Goal: Information Seeking & Learning: Check status

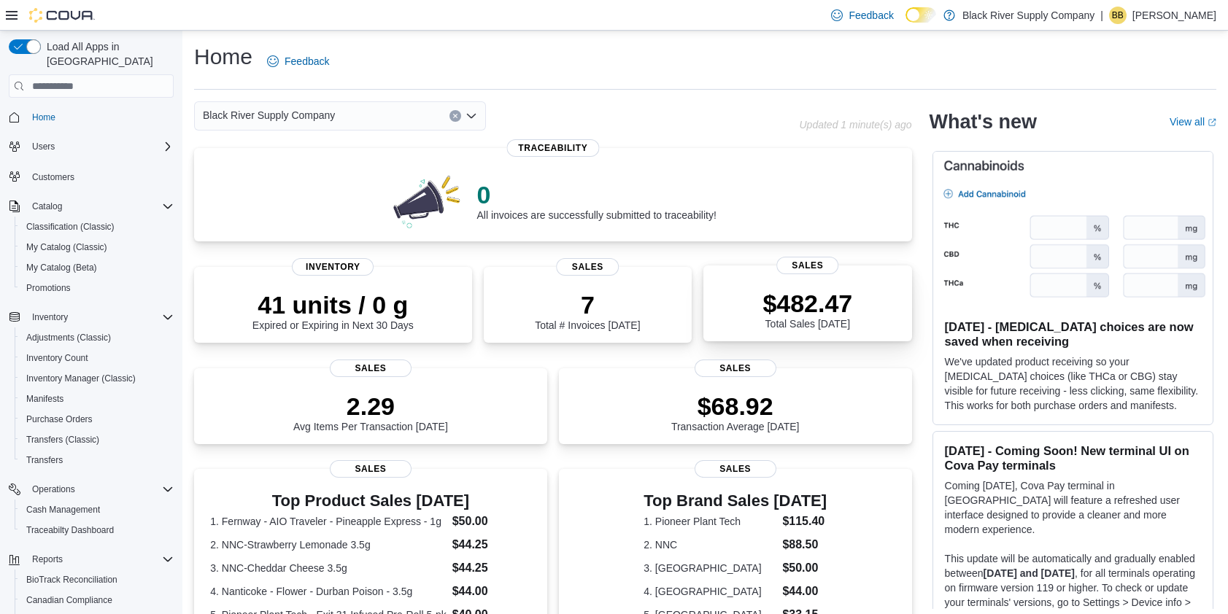
click at [835, 291] on p "$482.47" at bounding box center [808, 303] width 90 height 29
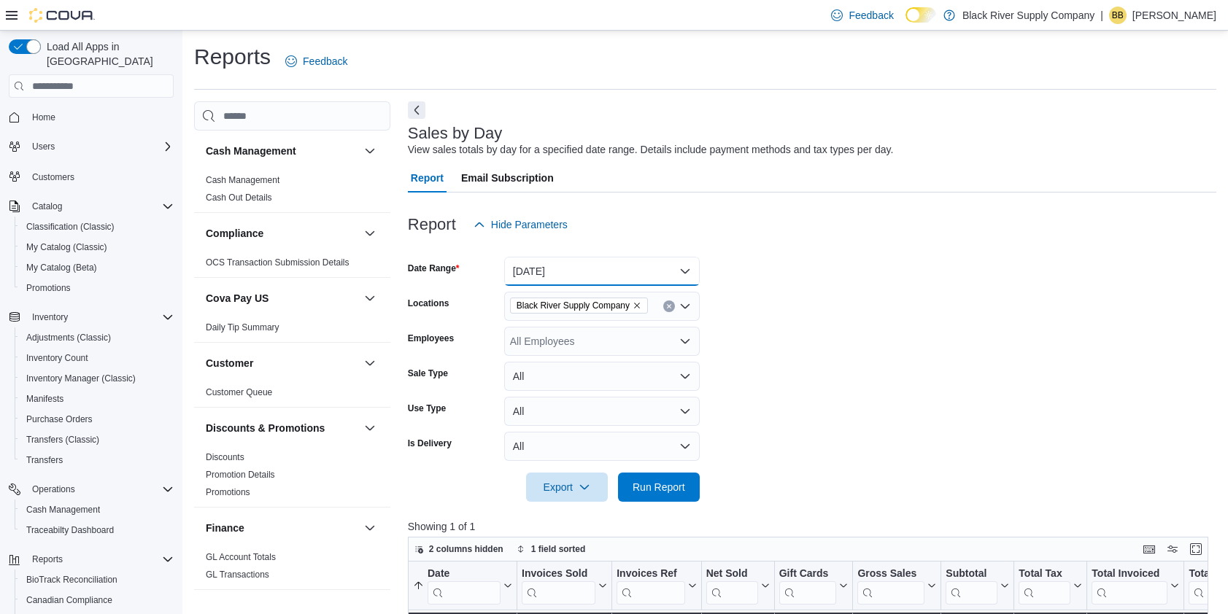
click at [658, 264] on button "[DATE]" at bounding box center [602, 271] width 196 height 29
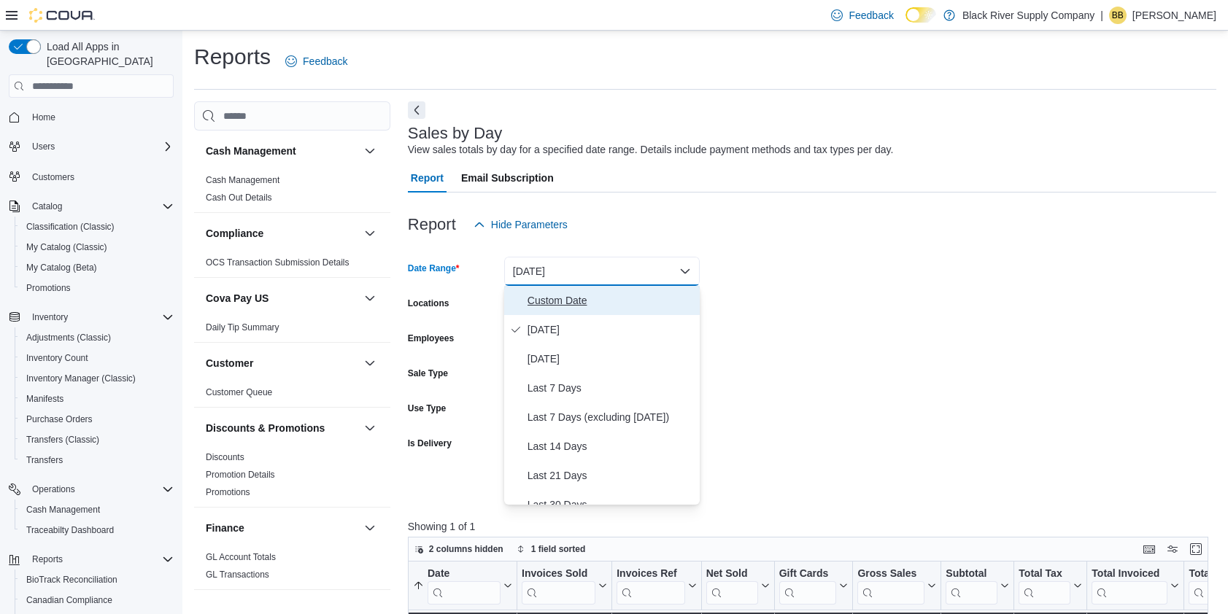
click at [579, 296] on span "Custom Date" at bounding box center [611, 301] width 166 height 18
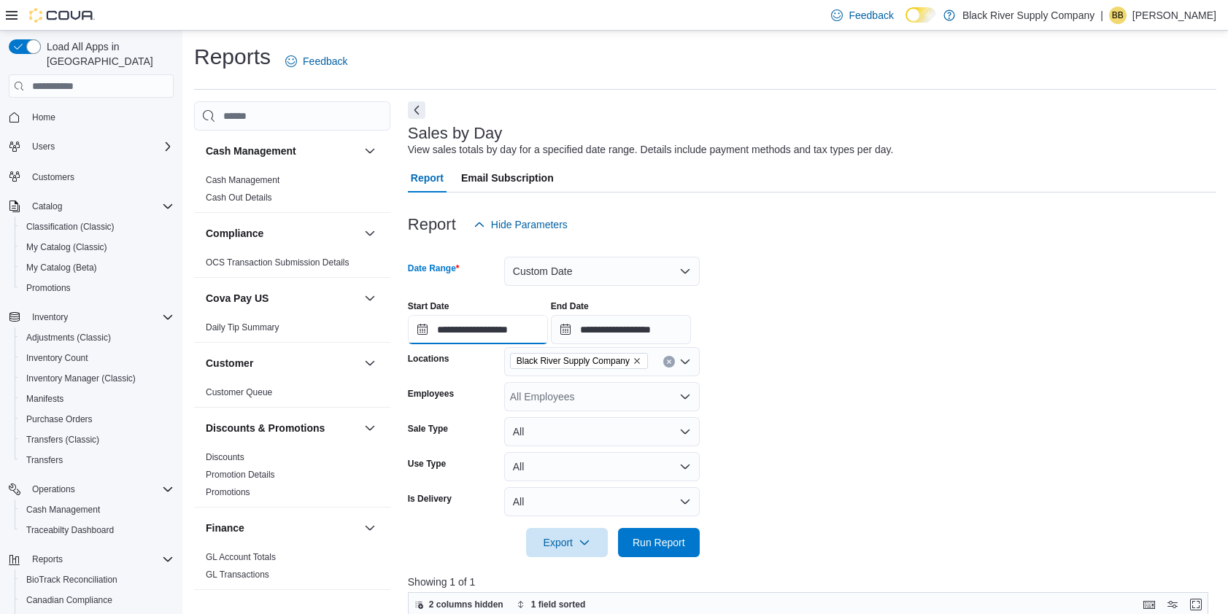
click at [493, 334] on input "**********" at bounding box center [478, 329] width 140 height 29
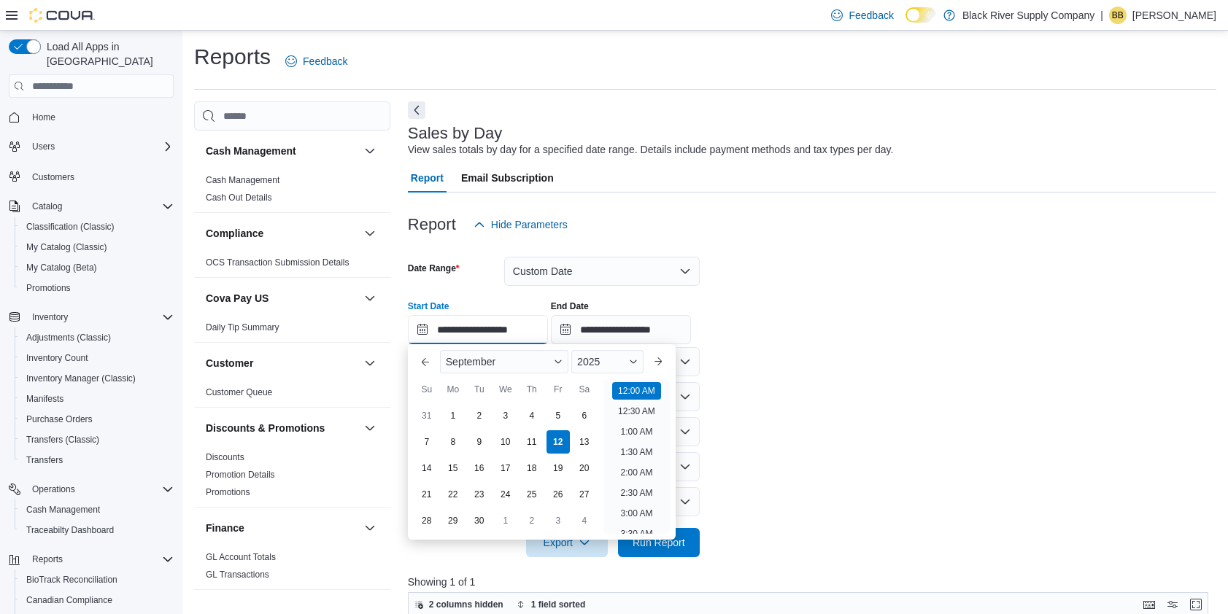
scroll to position [45, 0]
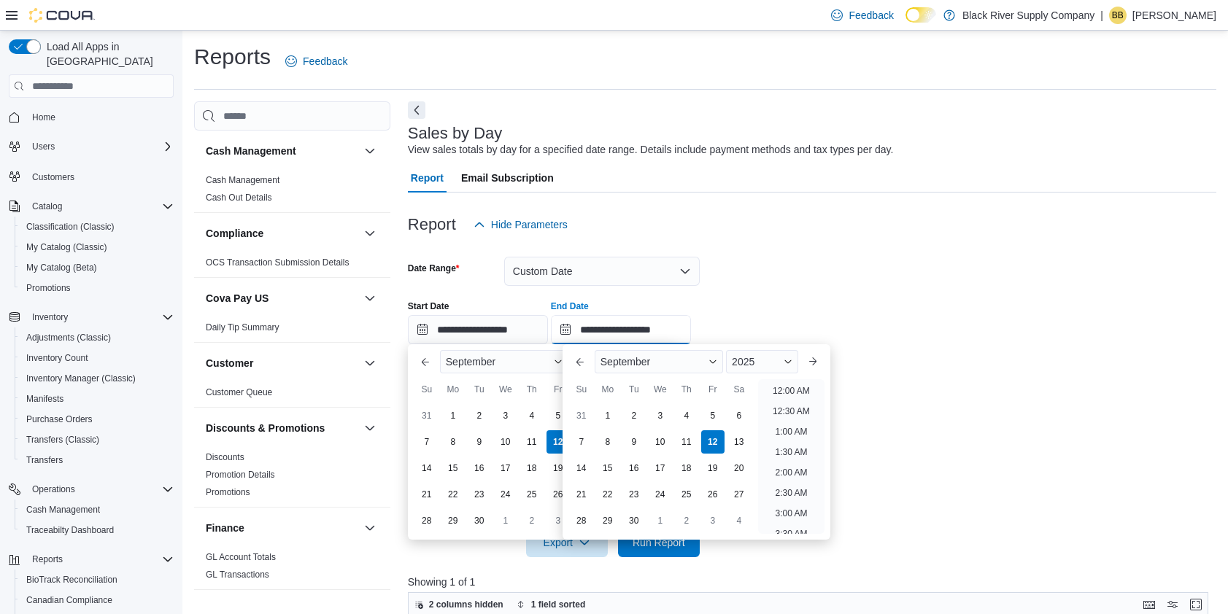
click at [691, 331] on input "**********" at bounding box center [621, 329] width 140 height 29
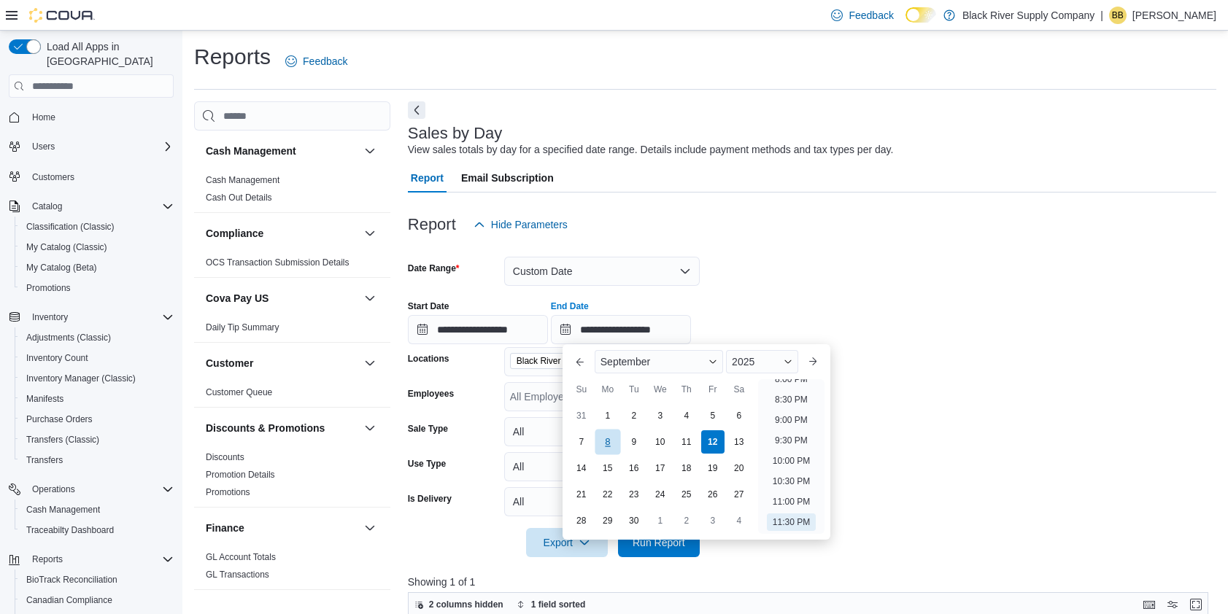
click at [617, 449] on div "8" at bounding box center [608, 442] width 26 height 26
type input "**********"
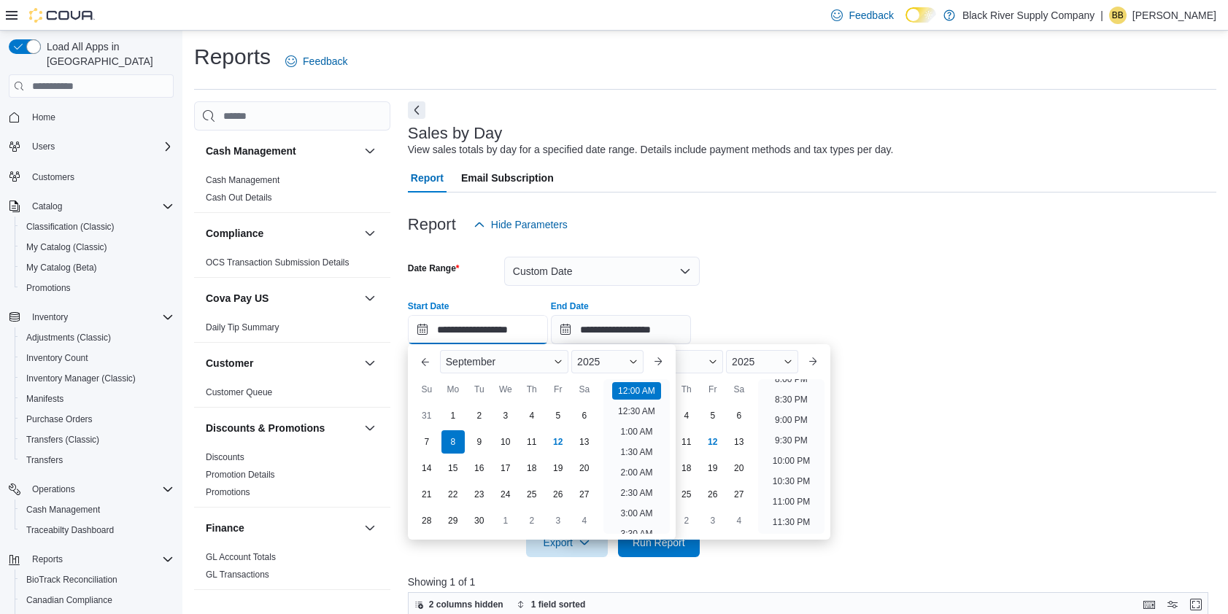
click at [511, 335] on input "**********" at bounding box center [478, 329] width 140 height 29
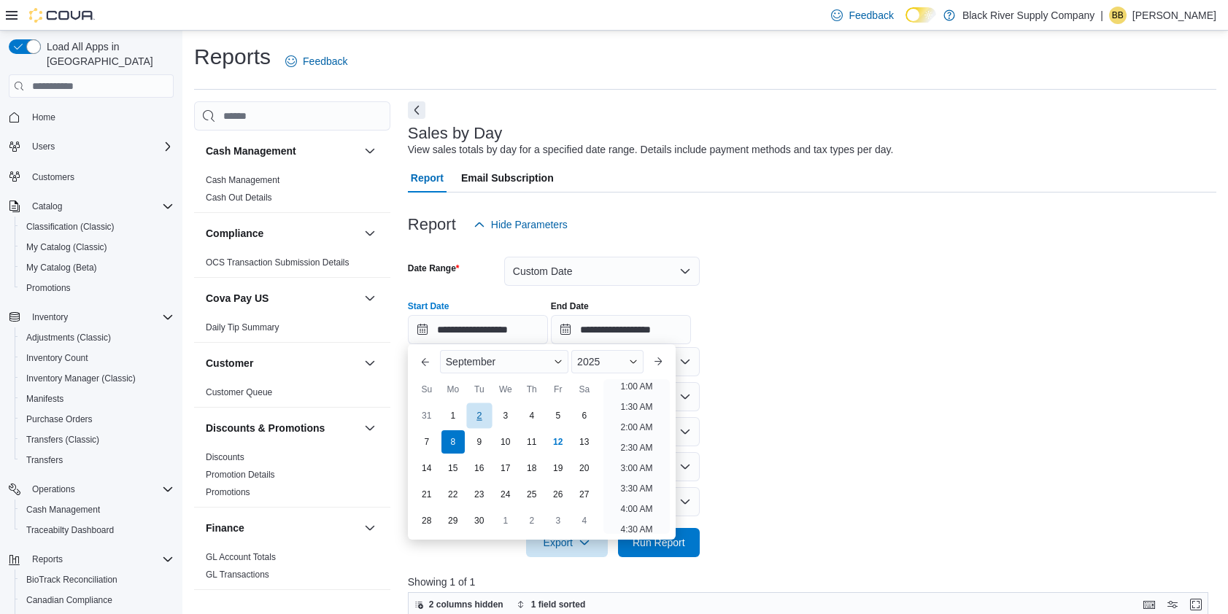
click at [478, 419] on div "2" at bounding box center [479, 416] width 26 height 26
click at [837, 393] on form "**********" at bounding box center [812, 398] width 809 height 318
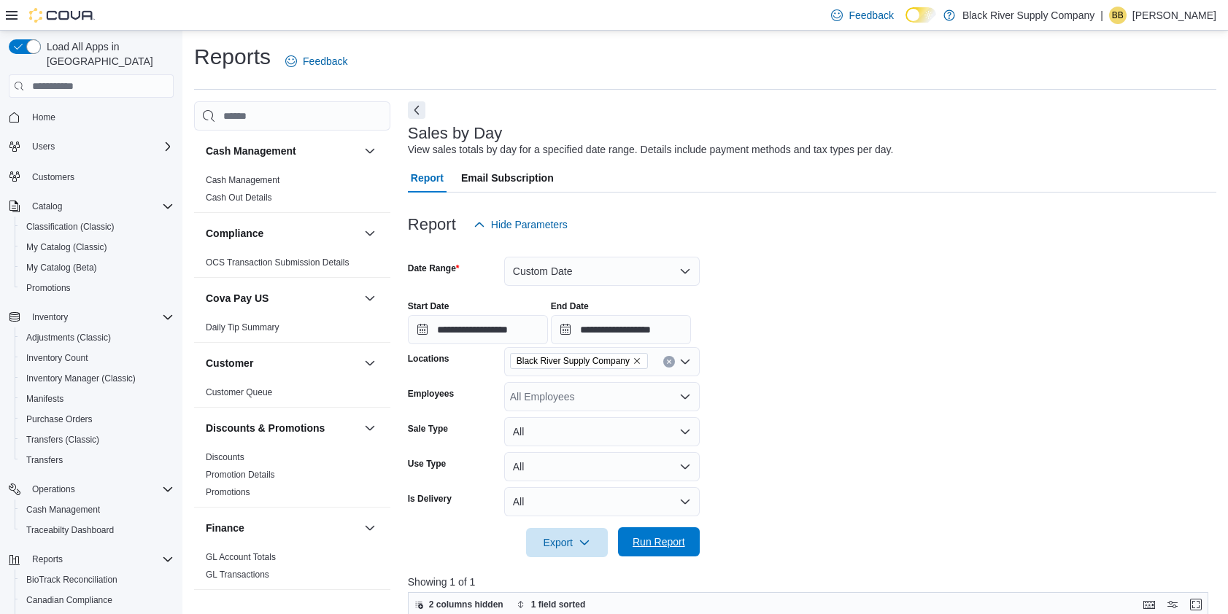
click at [679, 544] on span "Run Report" at bounding box center [659, 542] width 53 height 15
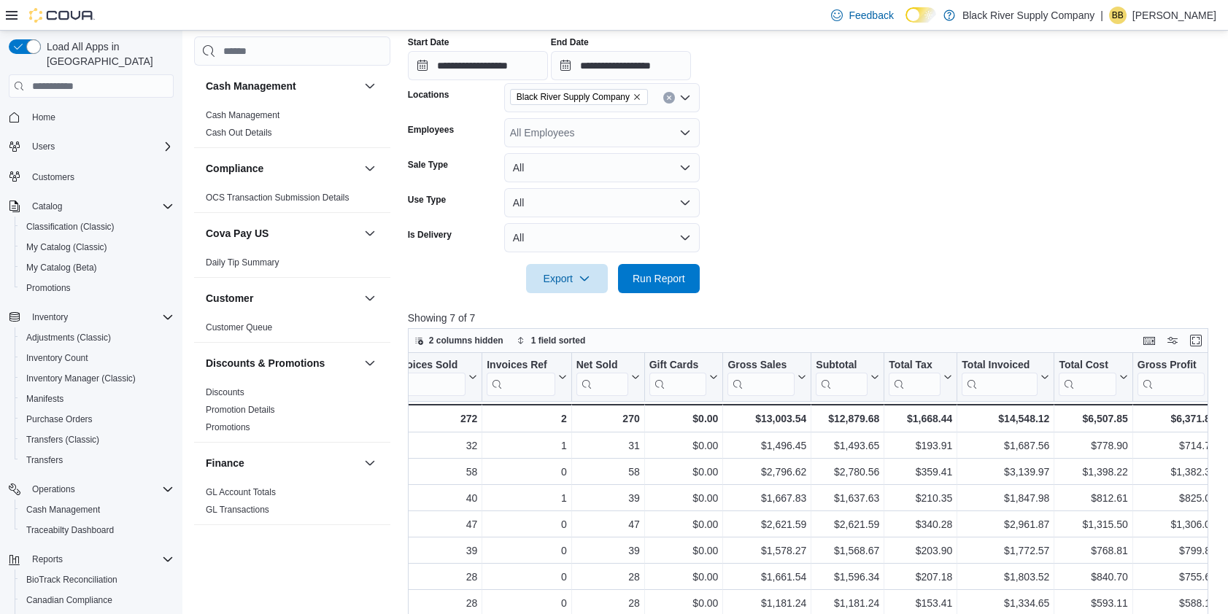
scroll to position [0, 148]
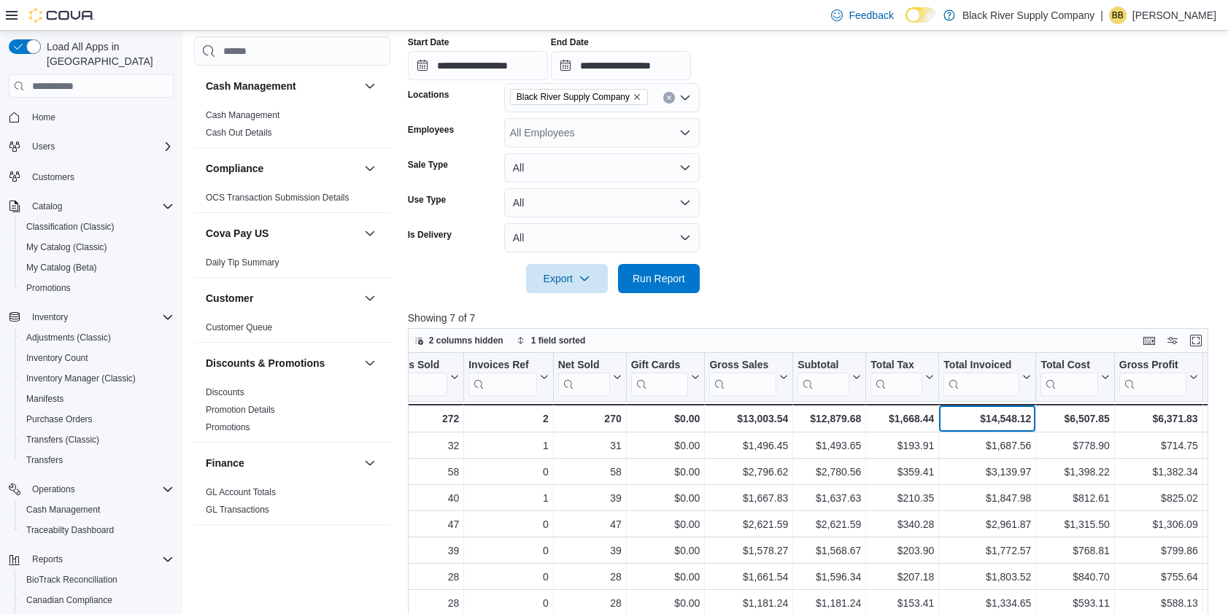
click at [1009, 420] on div "$14,548.12" at bounding box center [987, 419] width 88 height 18
click at [817, 311] on p "Showing 7 of 7" at bounding box center [812, 318] width 809 height 15
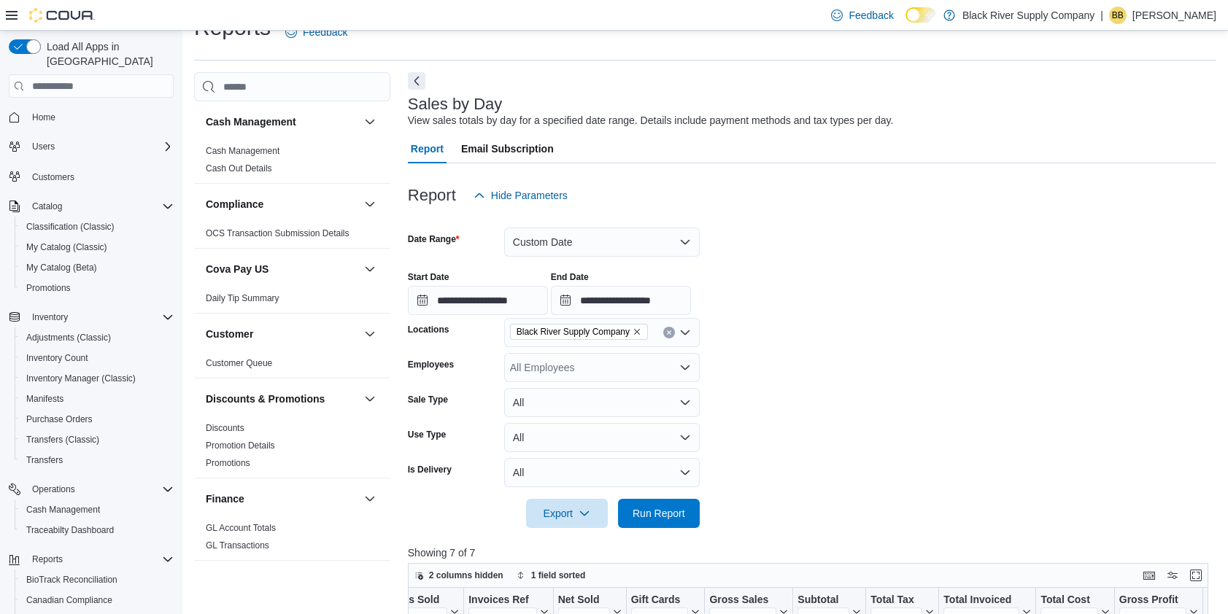
scroll to position [0, 0]
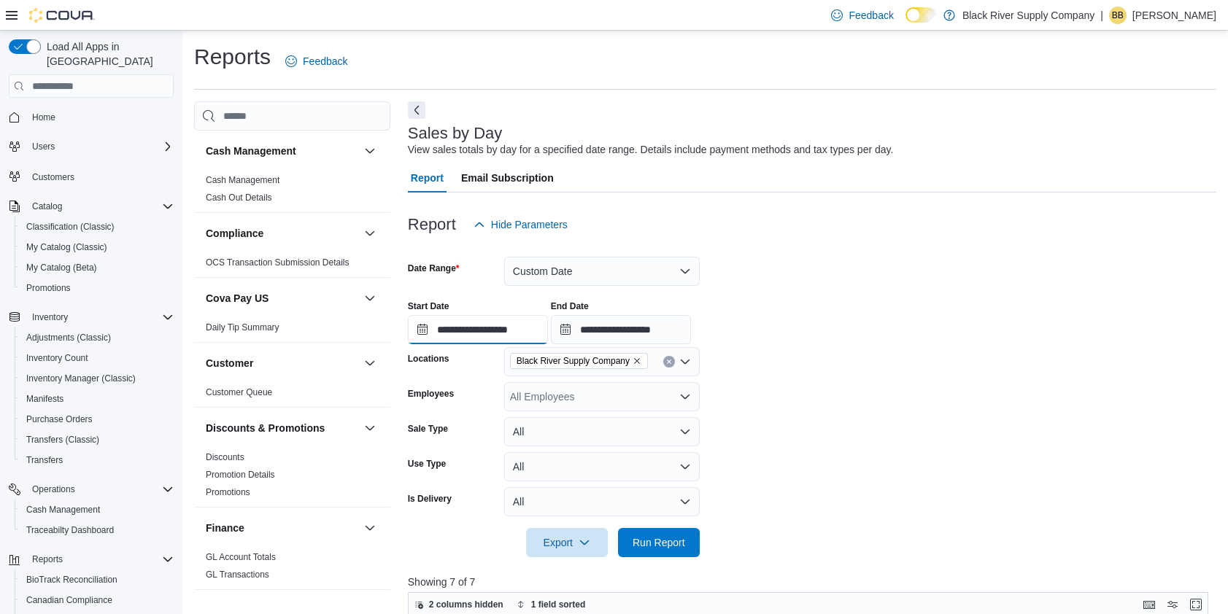
click at [494, 336] on input "**********" at bounding box center [478, 329] width 140 height 29
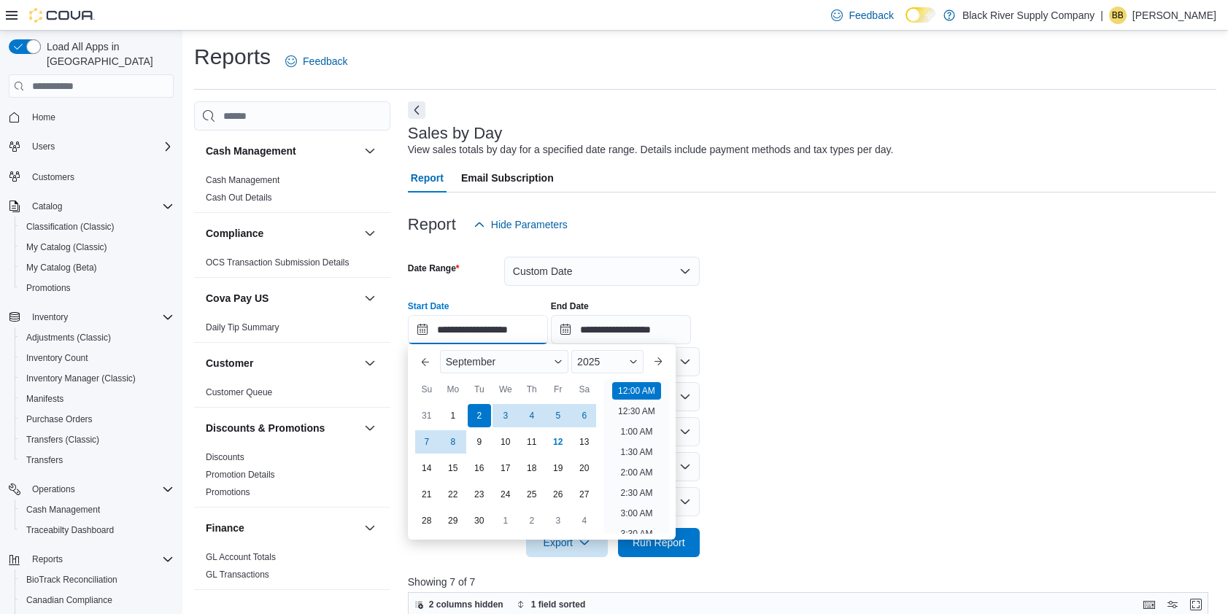
scroll to position [45, 0]
click at [481, 441] on div "9" at bounding box center [479, 442] width 26 height 26
type input "**********"
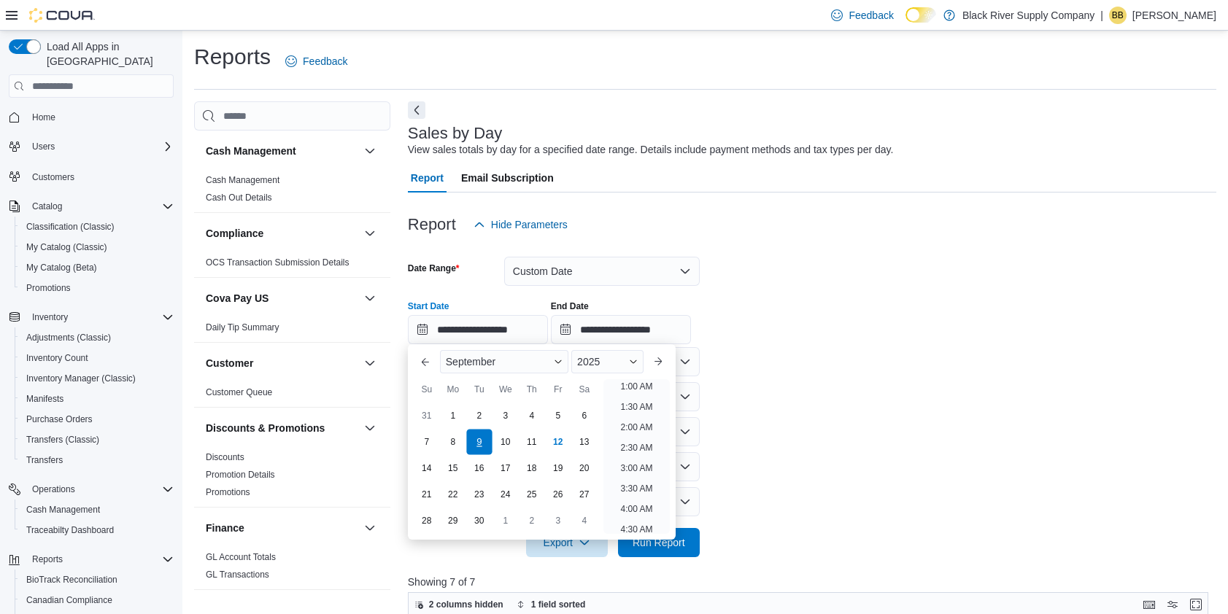
scroll to position [3, 0]
click at [657, 331] on input "**********" at bounding box center [621, 329] width 140 height 29
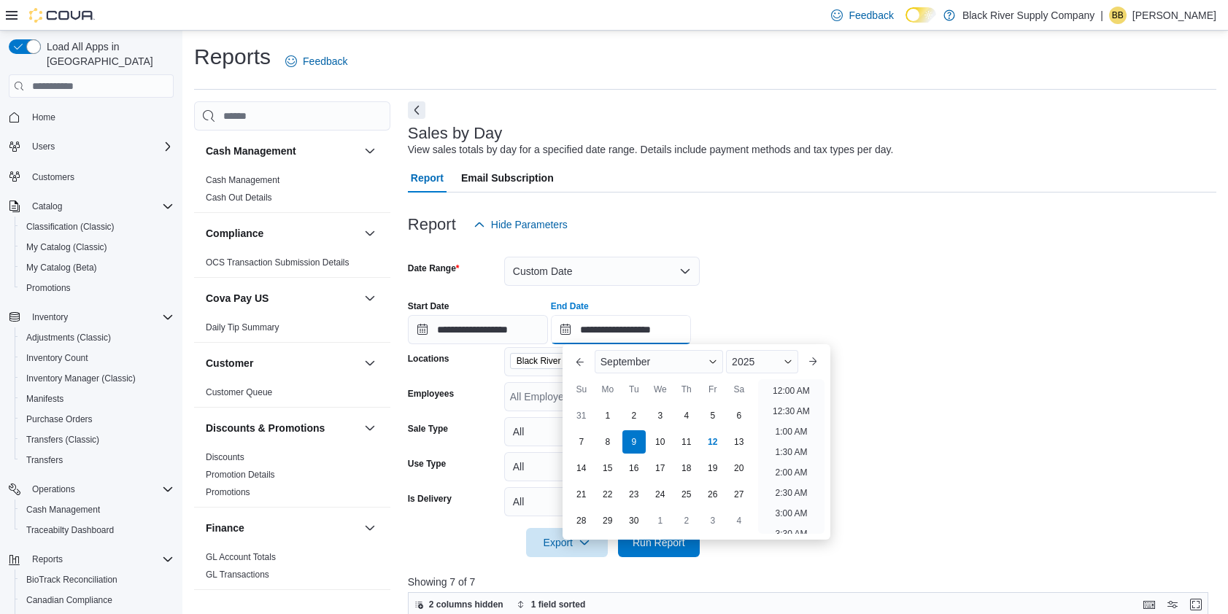
scroll to position [829, 0]
click at [711, 444] on div "12" at bounding box center [713, 442] width 26 height 26
type input "**********"
click at [912, 450] on form "**********" at bounding box center [812, 398] width 809 height 318
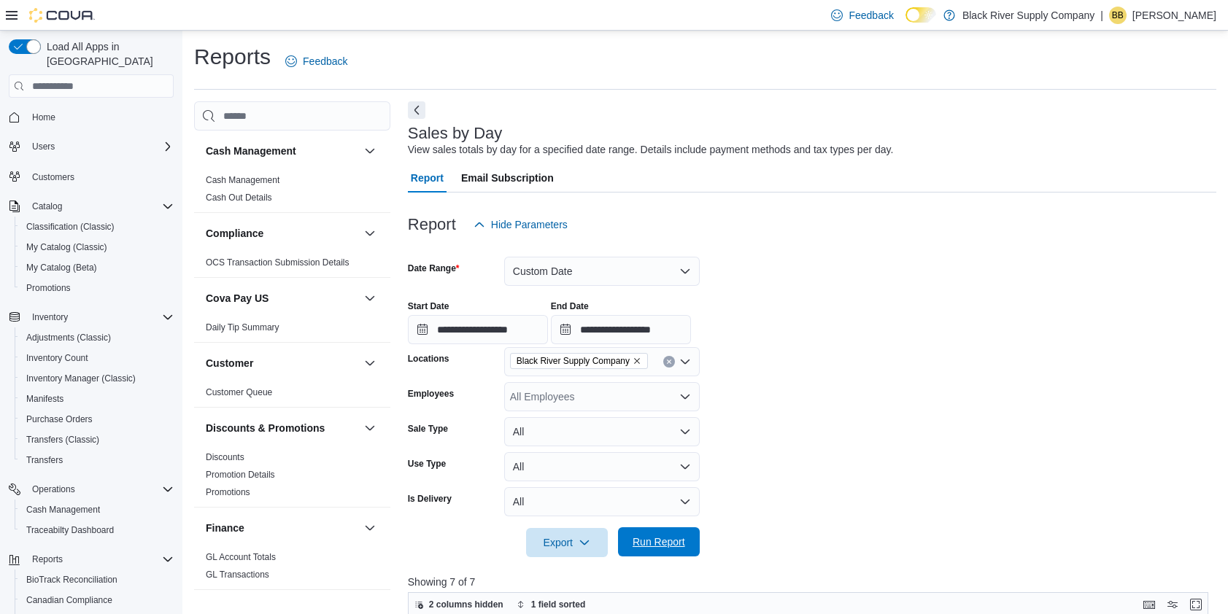
click at [687, 536] on span "Run Report" at bounding box center [659, 542] width 64 height 29
click at [57, 109] on link "Home" at bounding box center [43, 118] width 35 height 18
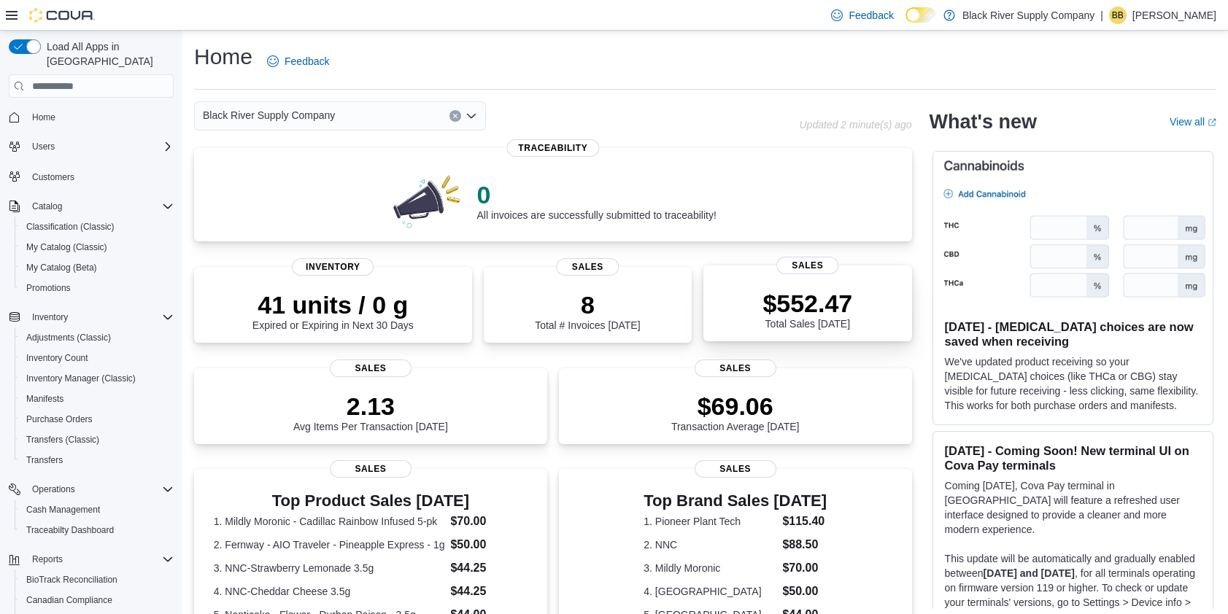
click at [846, 327] on div "$552.47 Total Sales Today" at bounding box center [808, 309] width 90 height 41
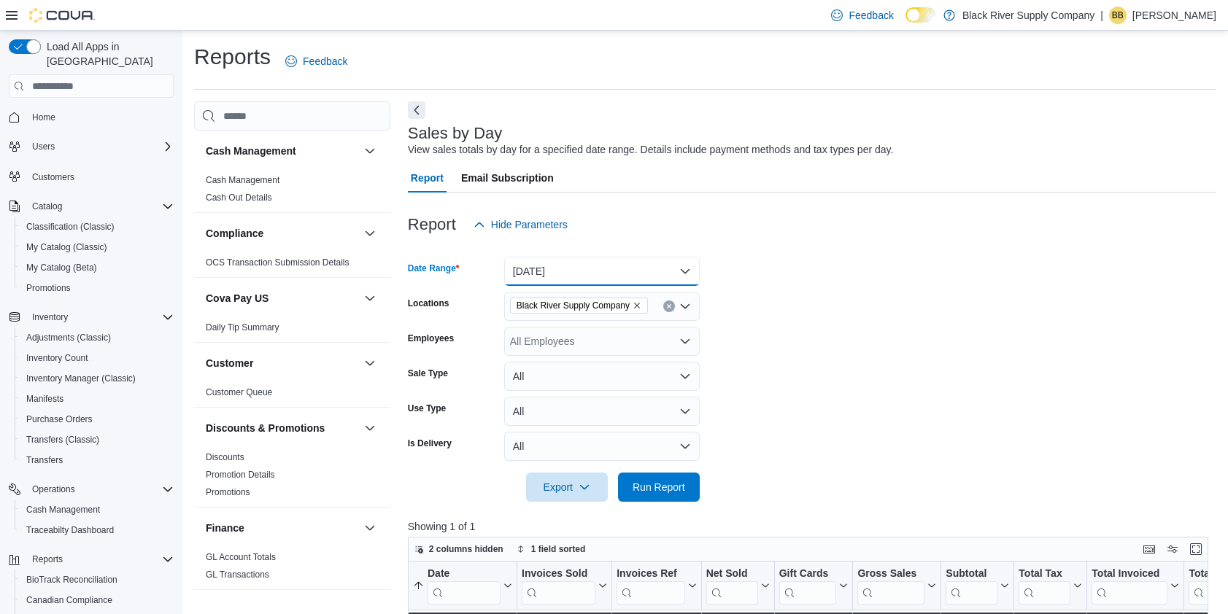
click at [614, 273] on button "[DATE]" at bounding box center [602, 271] width 196 height 29
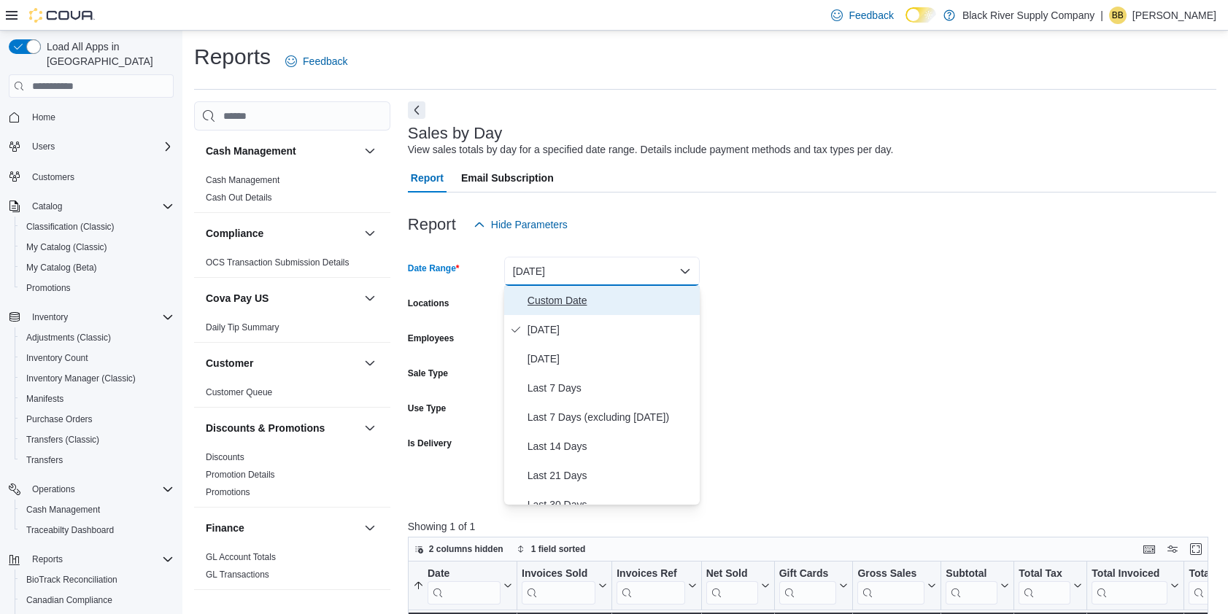
click at [573, 300] on span "Custom Date" at bounding box center [611, 301] width 166 height 18
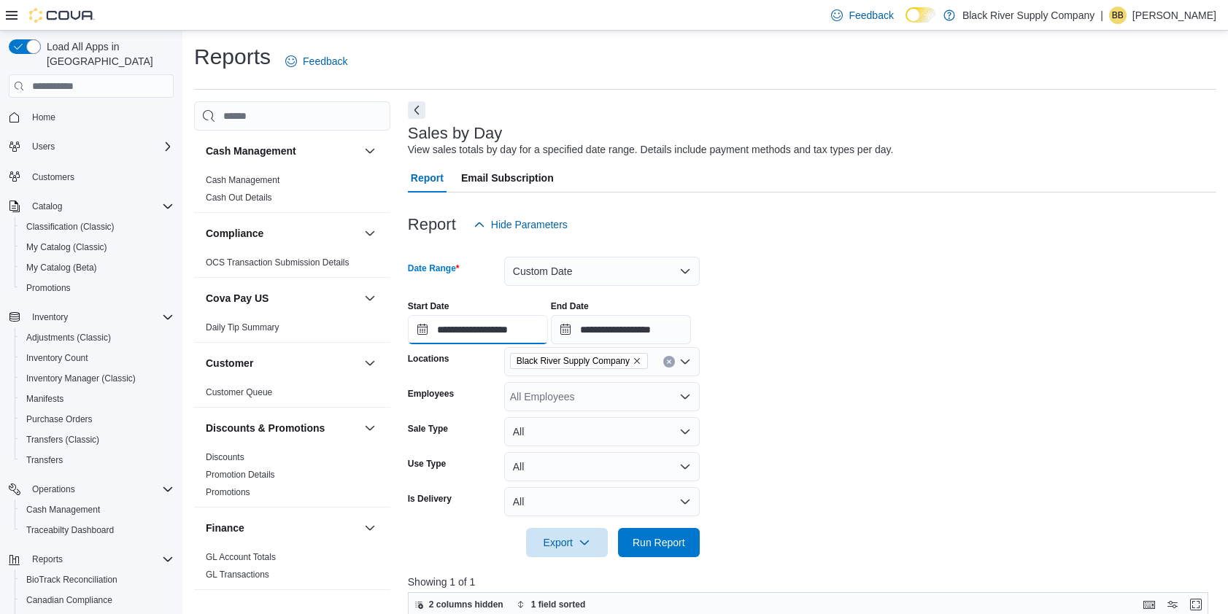
click at [460, 326] on input "**********" at bounding box center [478, 329] width 140 height 29
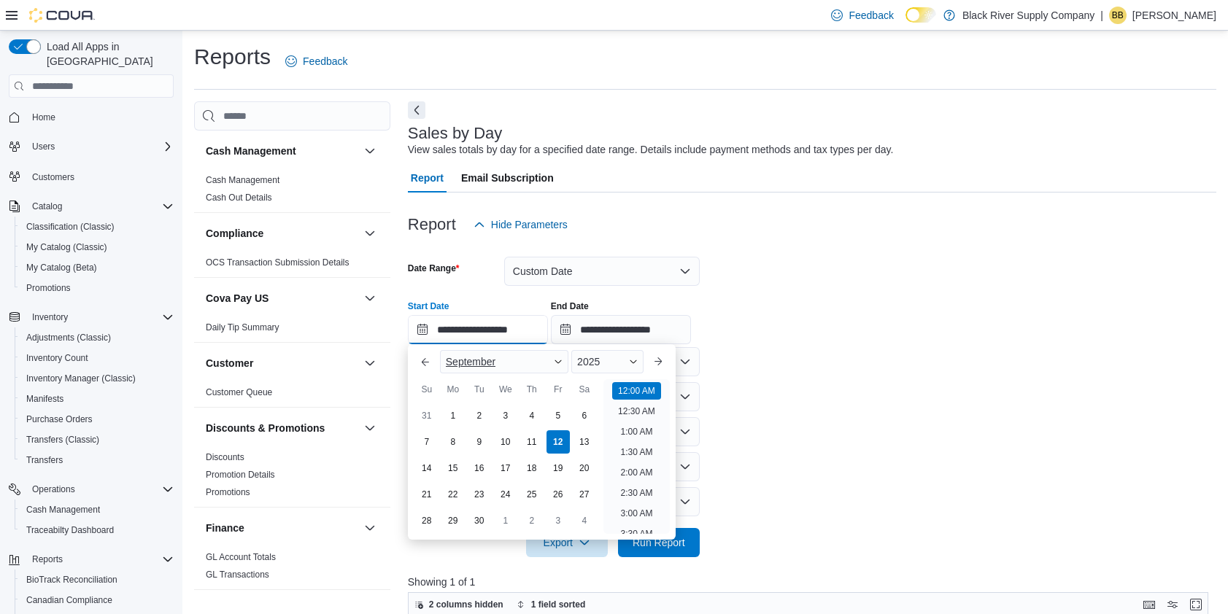
scroll to position [45, 0]
click at [428, 363] on button "Previous Month" at bounding box center [425, 361] width 23 height 23
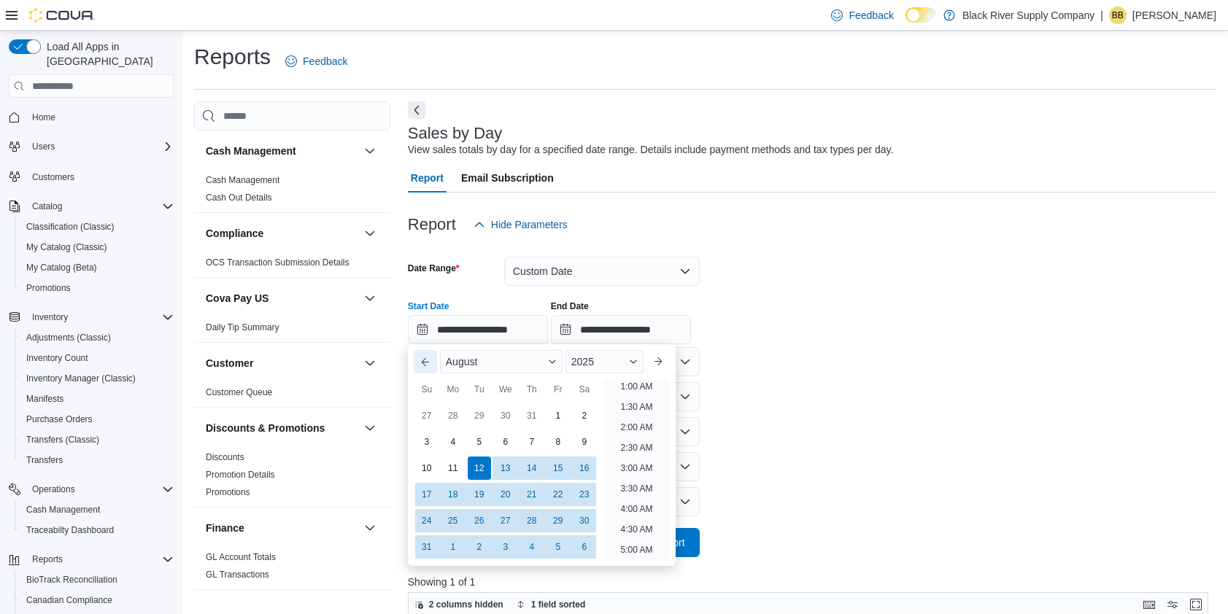
scroll to position [3, 0]
click at [428, 363] on button "Previous Month" at bounding box center [425, 361] width 23 height 23
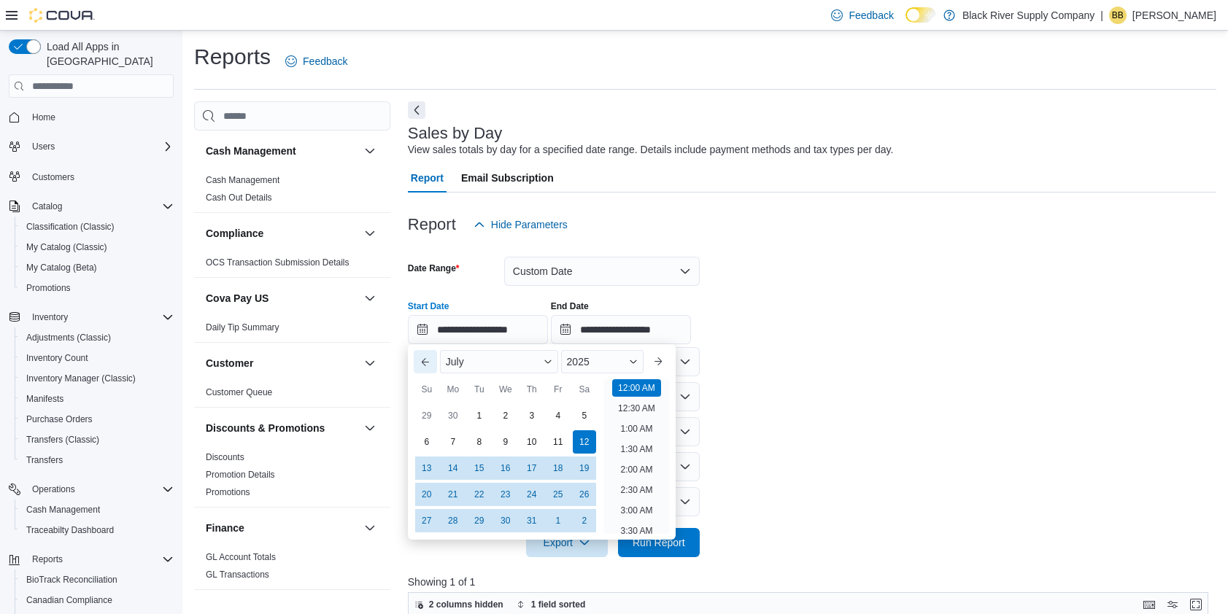
click at [428, 363] on button "Previous Month" at bounding box center [425, 361] width 23 height 23
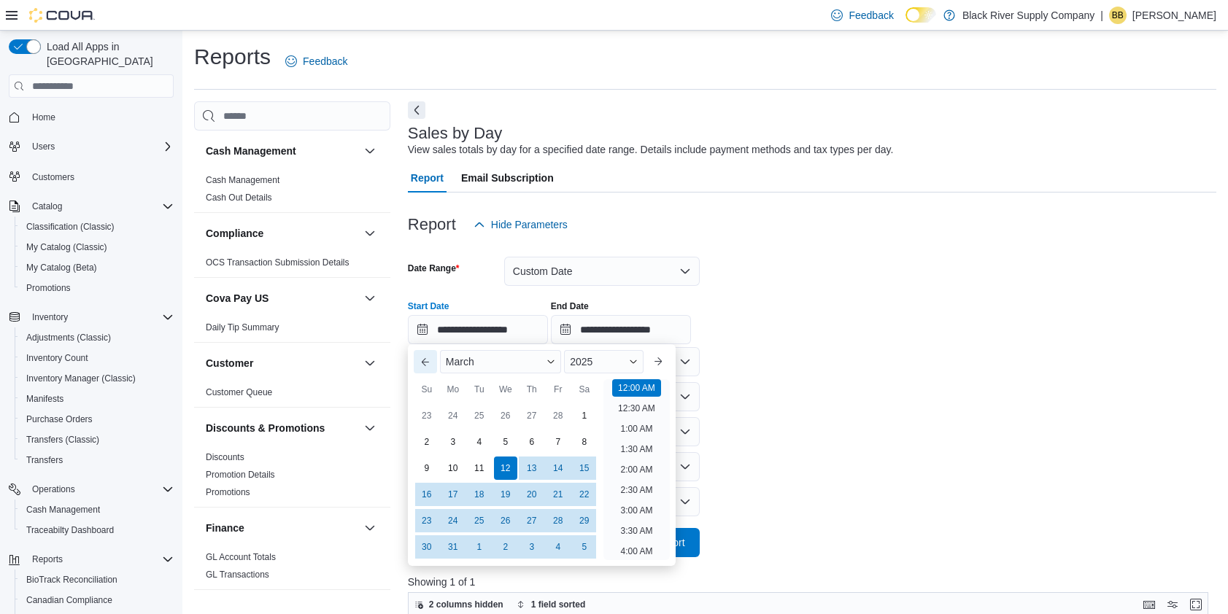
click at [428, 363] on button "Previous Month" at bounding box center [425, 361] width 23 height 23
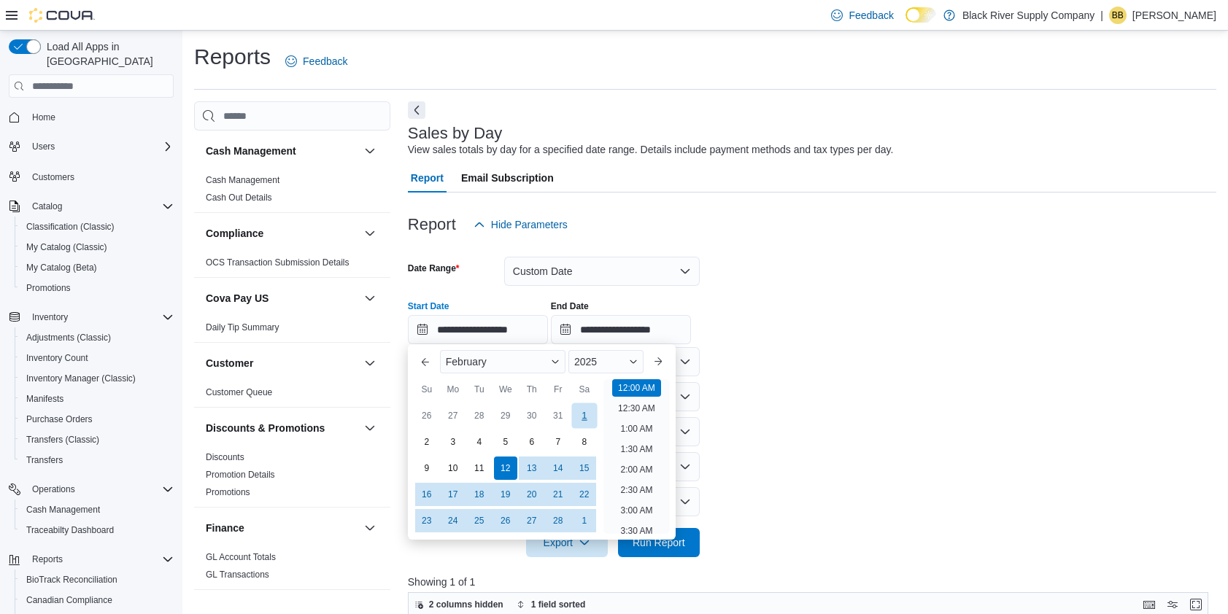
click at [582, 412] on div "1" at bounding box center [584, 416] width 26 height 26
type input "**********"
click at [841, 430] on form "**********" at bounding box center [812, 398] width 809 height 318
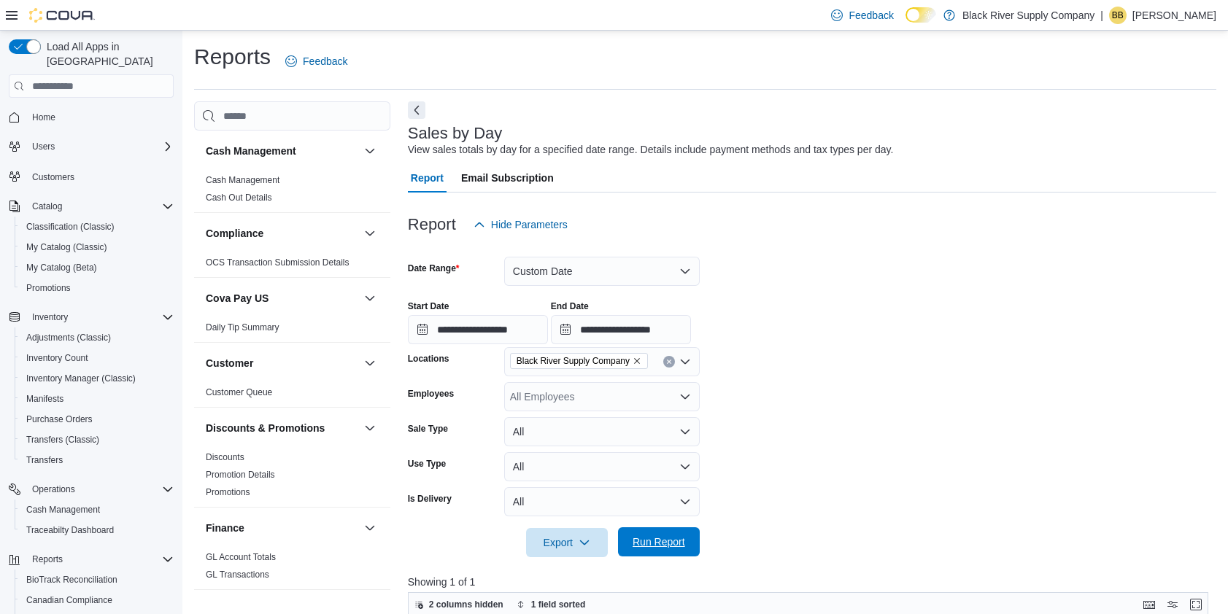
click at [684, 550] on span "Run Report" at bounding box center [659, 542] width 64 height 29
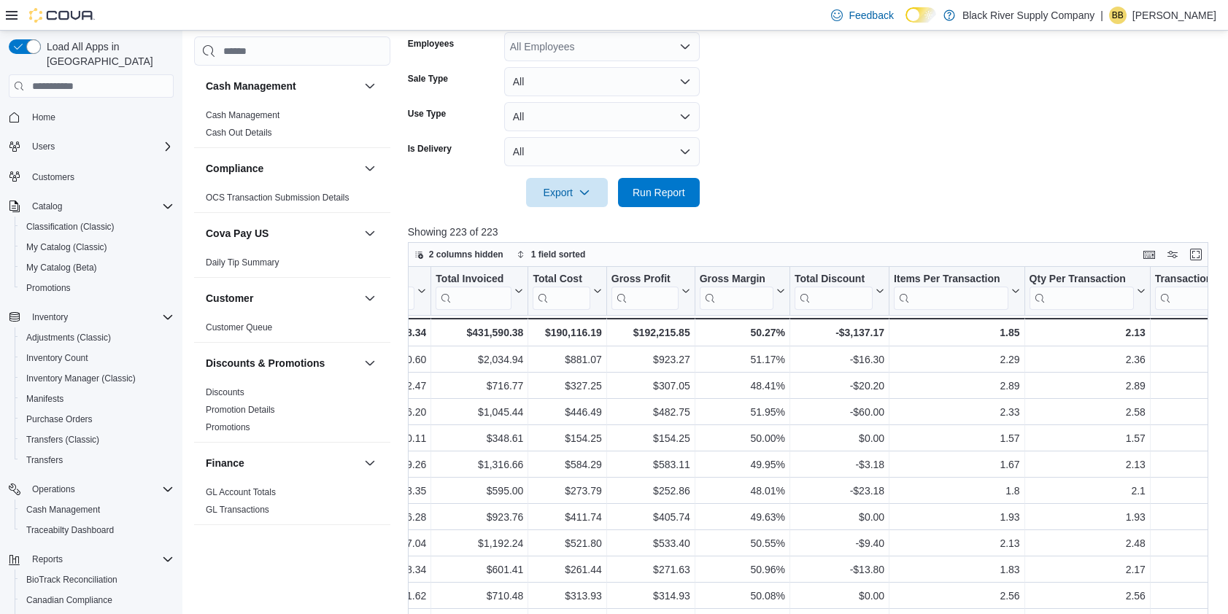
scroll to position [0, 660]
drag, startPoint x: 879, startPoint y: 328, endPoint x: 809, endPoint y: 337, distance: 71.4
click at [809, 337] on div "-$3,137.17" at bounding box center [836, 333] width 90 height 18
click at [852, 207] on div at bounding box center [812, 216] width 809 height 18
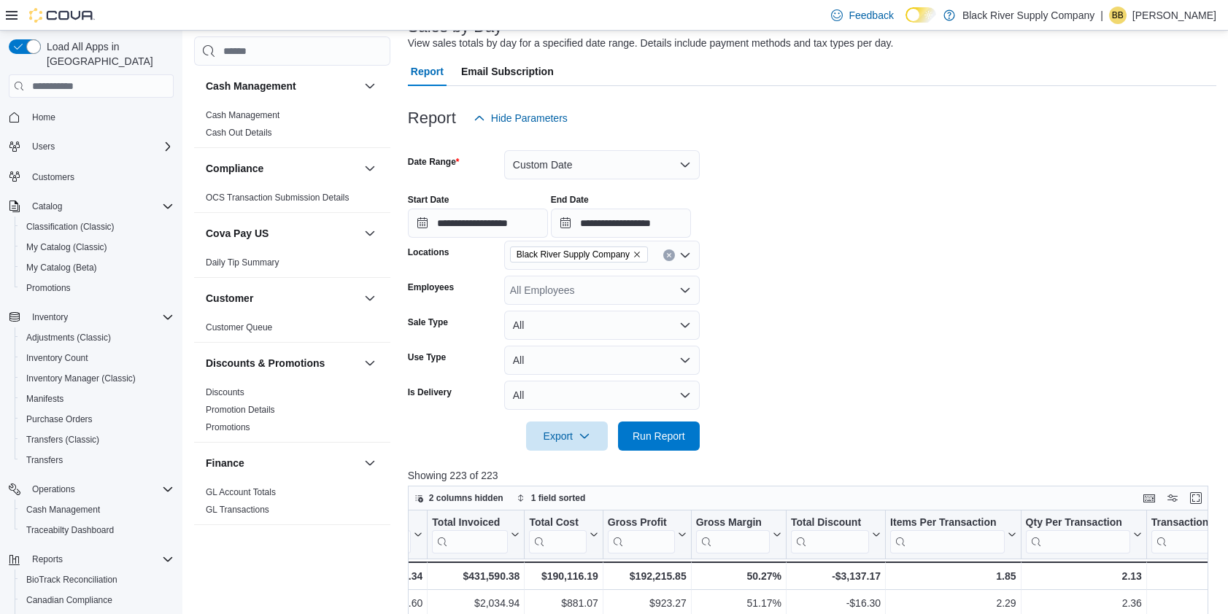
scroll to position [0, 0]
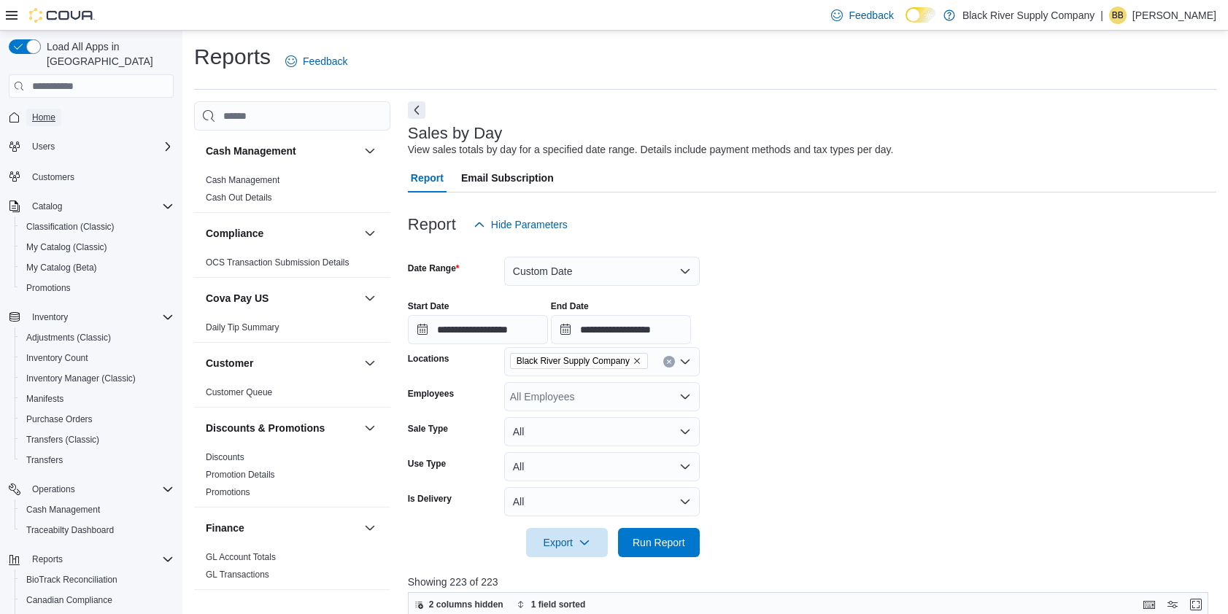
click at [60, 109] on link "Home" at bounding box center [43, 118] width 35 height 18
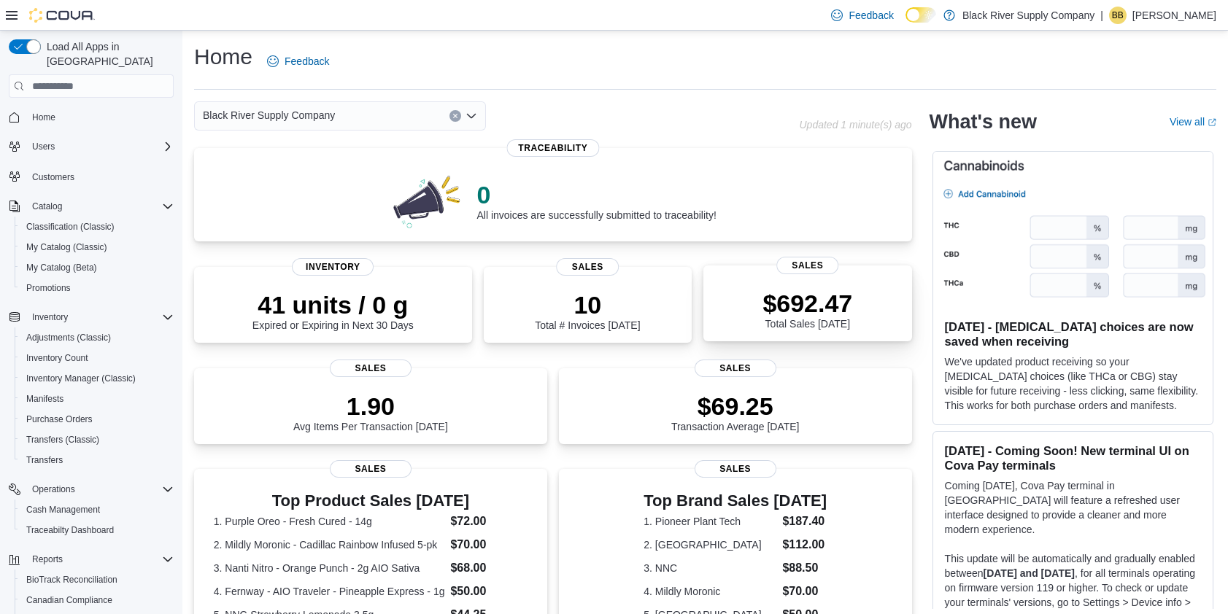
click at [826, 313] on p "$692.47" at bounding box center [808, 303] width 90 height 29
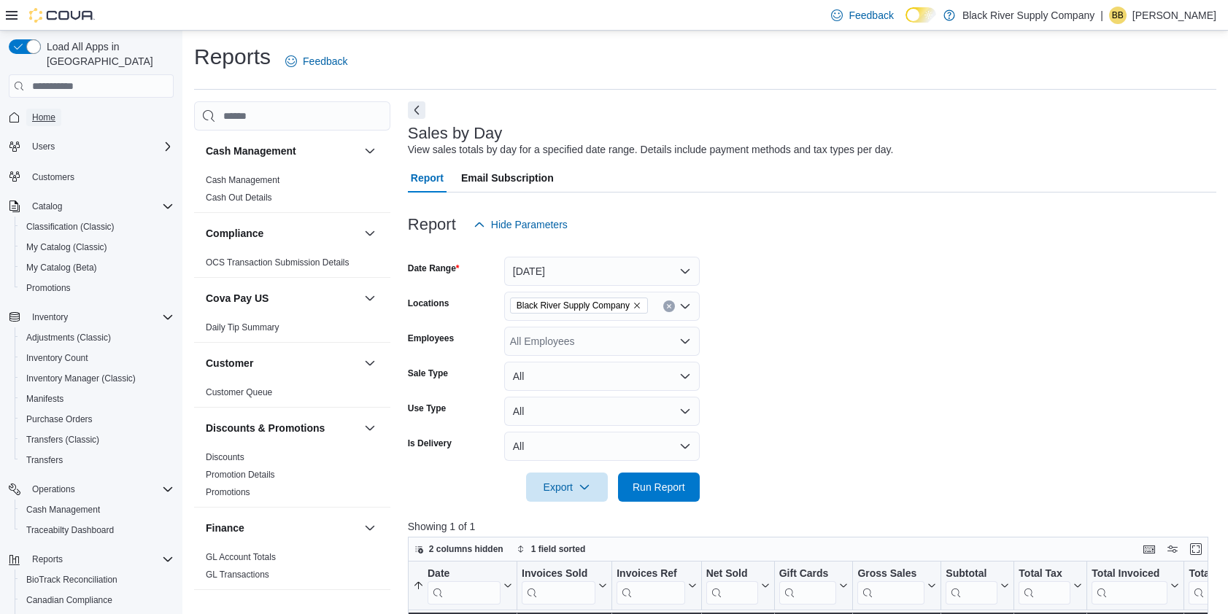
click at [58, 109] on link "Home" at bounding box center [43, 118] width 35 height 18
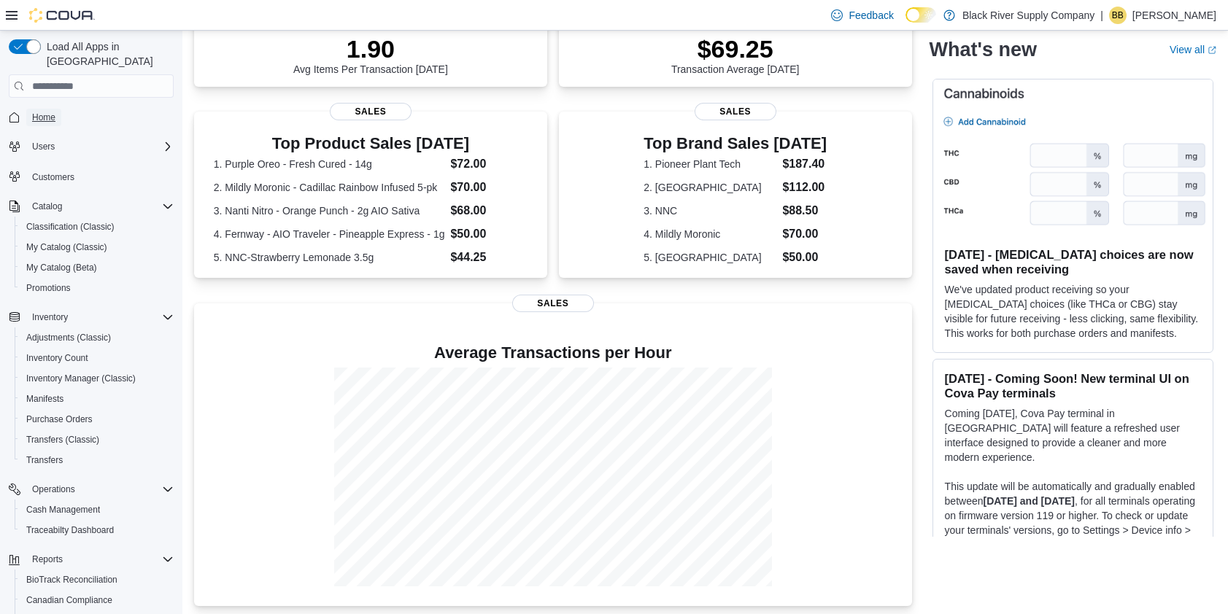
scroll to position [363, 0]
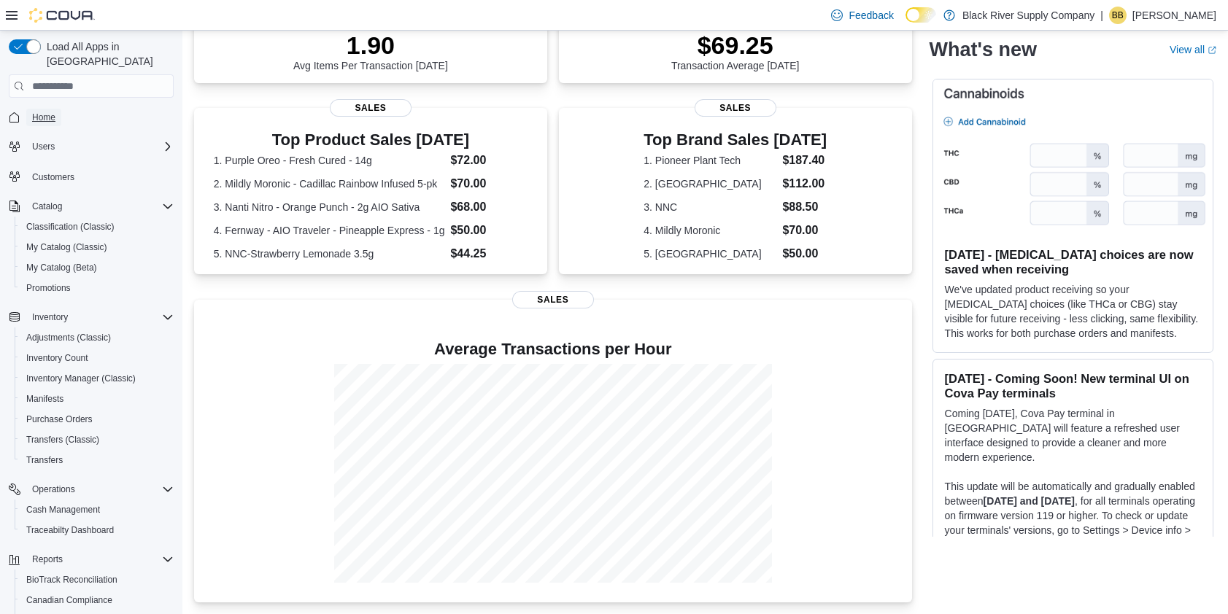
click at [50, 112] on span "Home" at bounding box center [43, 118] width 23 height 12
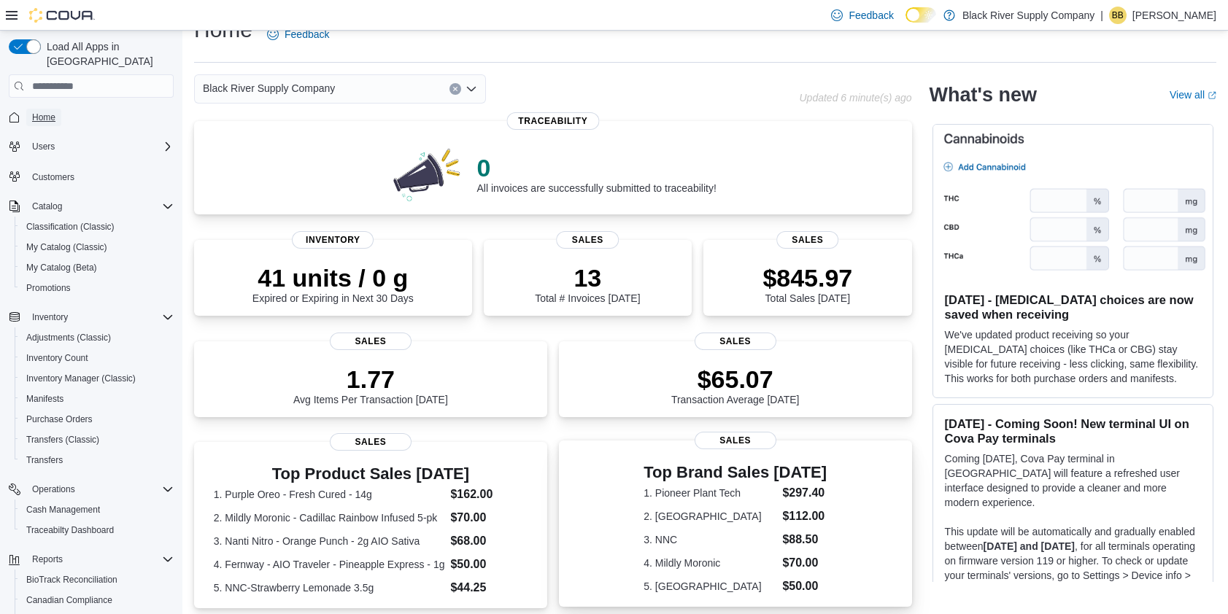
scroll to position [0, 0]
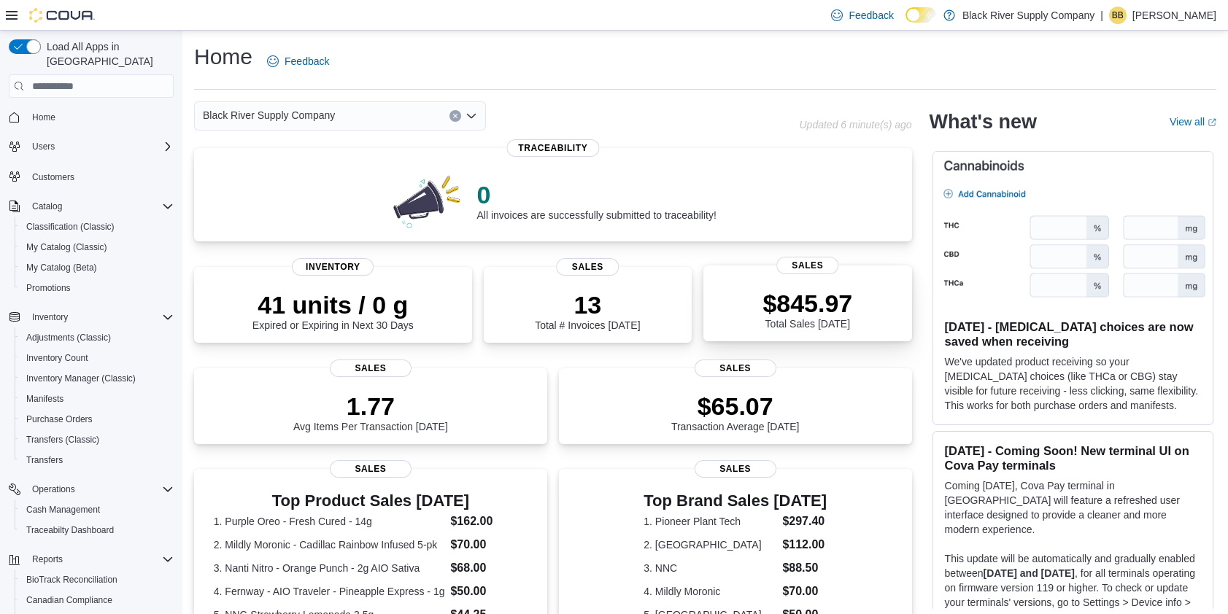
click at [808, 299] on p "$845.97" at bounding box center [808, 303] width 90 height 29
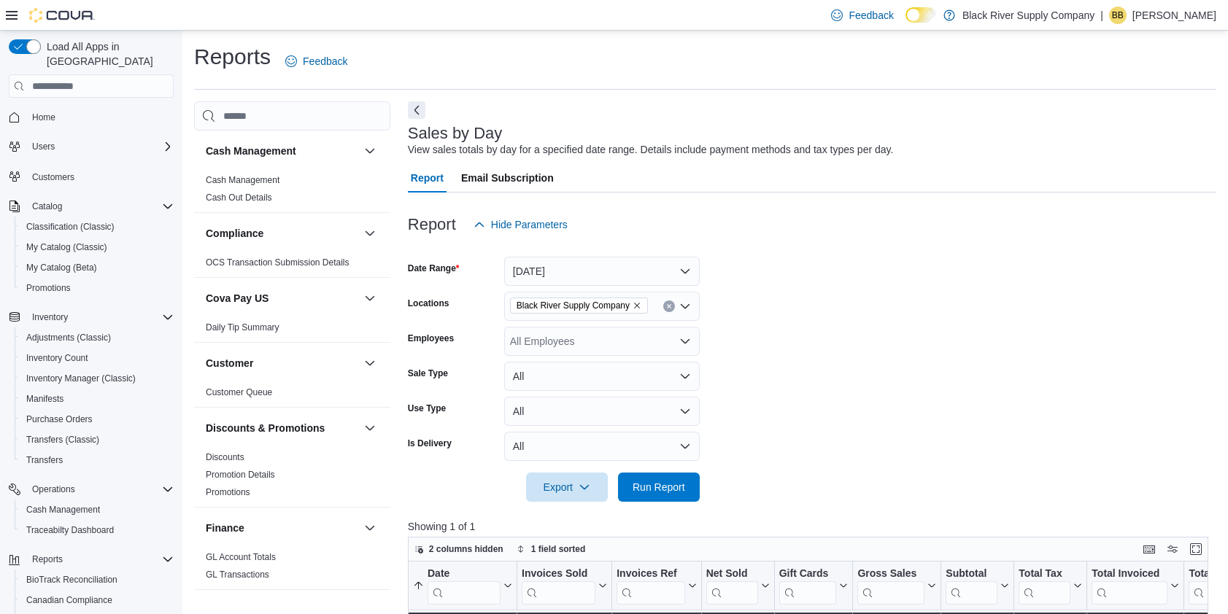
click at [57, 108] on span "Home" at bounding box center [99, 117] width 147 height 18
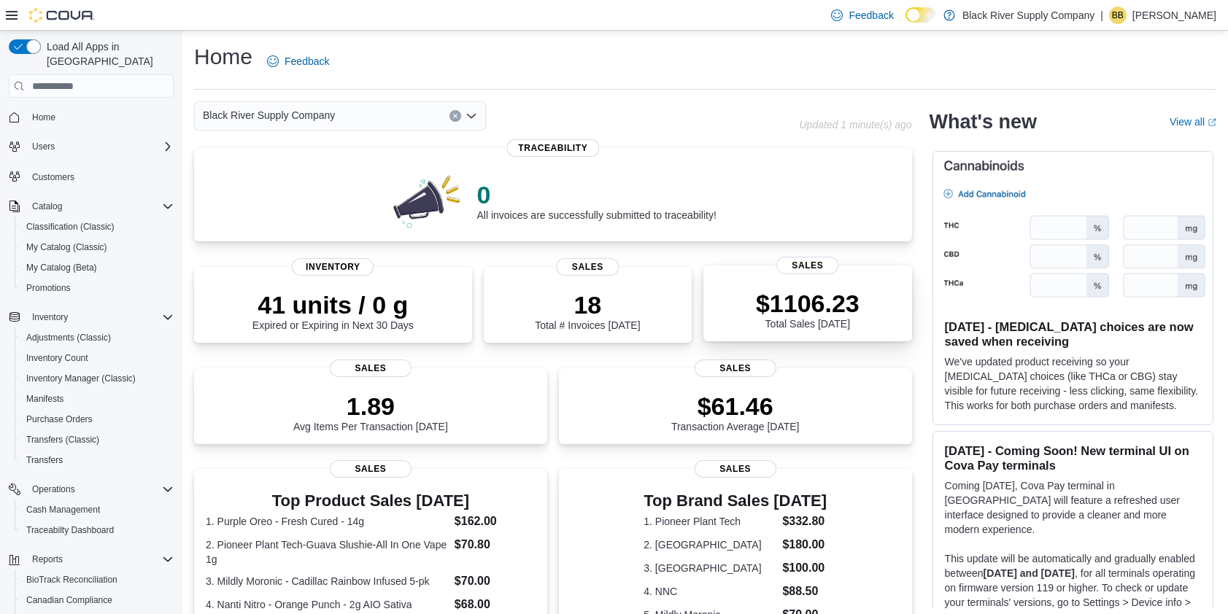
click at [779, 298] on p "$1106.23" at bounding box center [808, 303] width 104 height 29
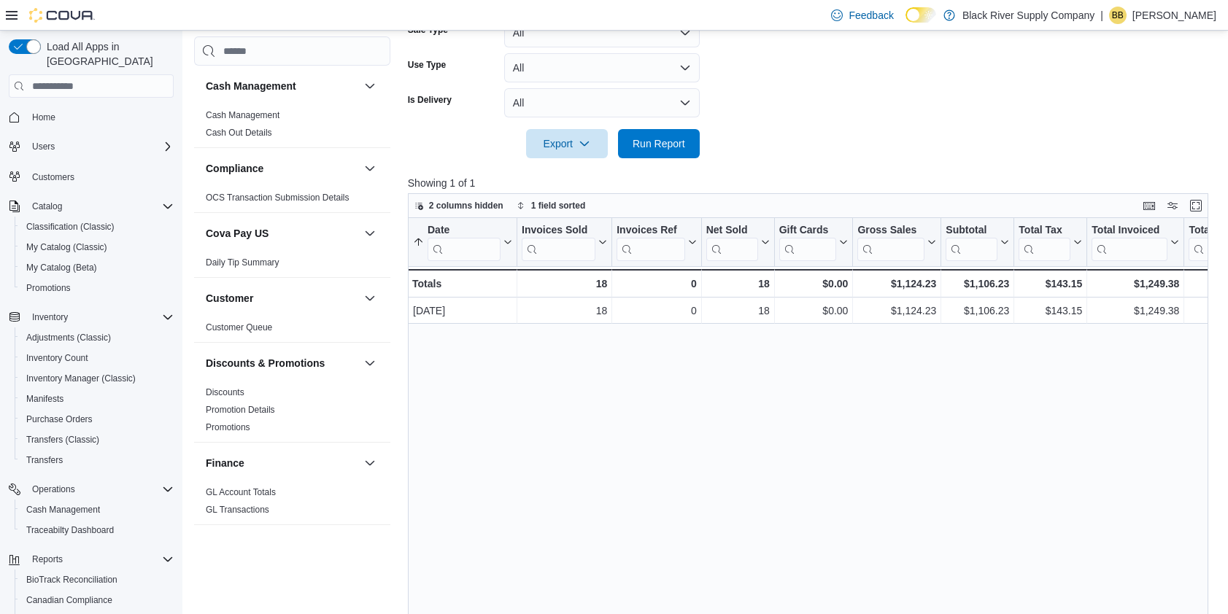
scroll to position [347, 0]
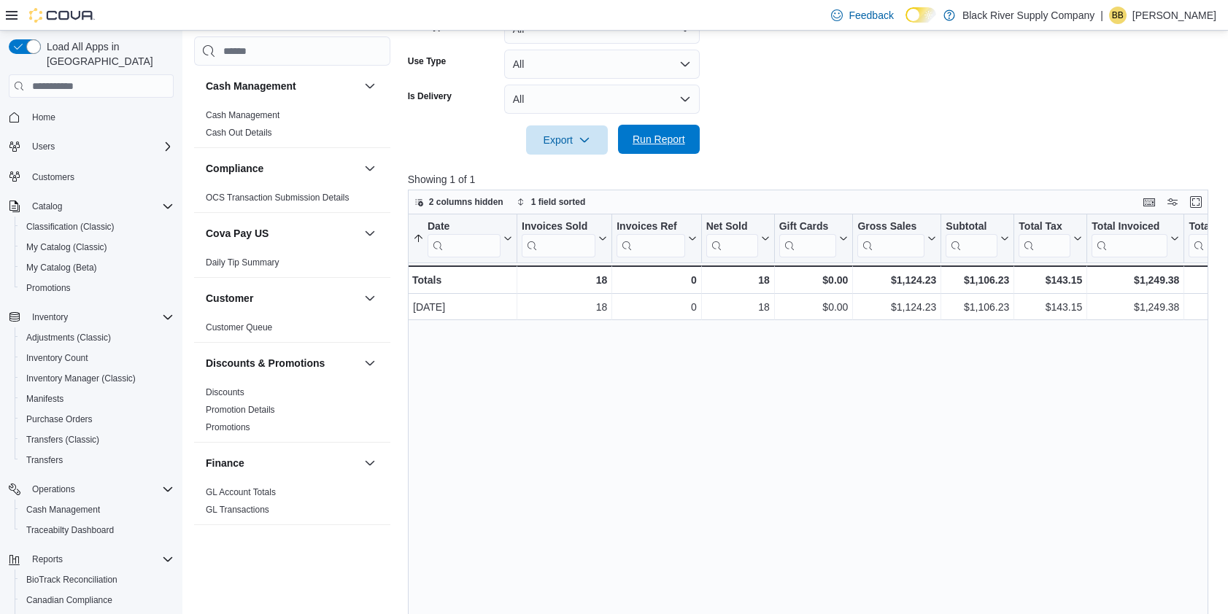
click at [669, 133] on span "Run Report" at bounding box center [659, 139] width 53 height 15
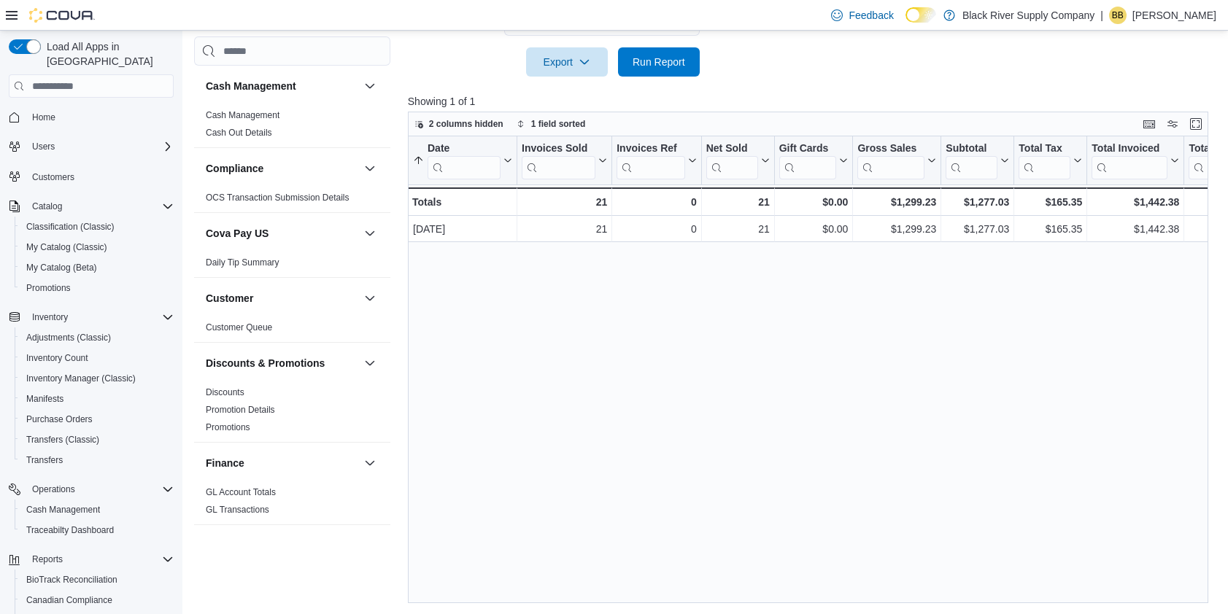
scroll to position [0, 0]
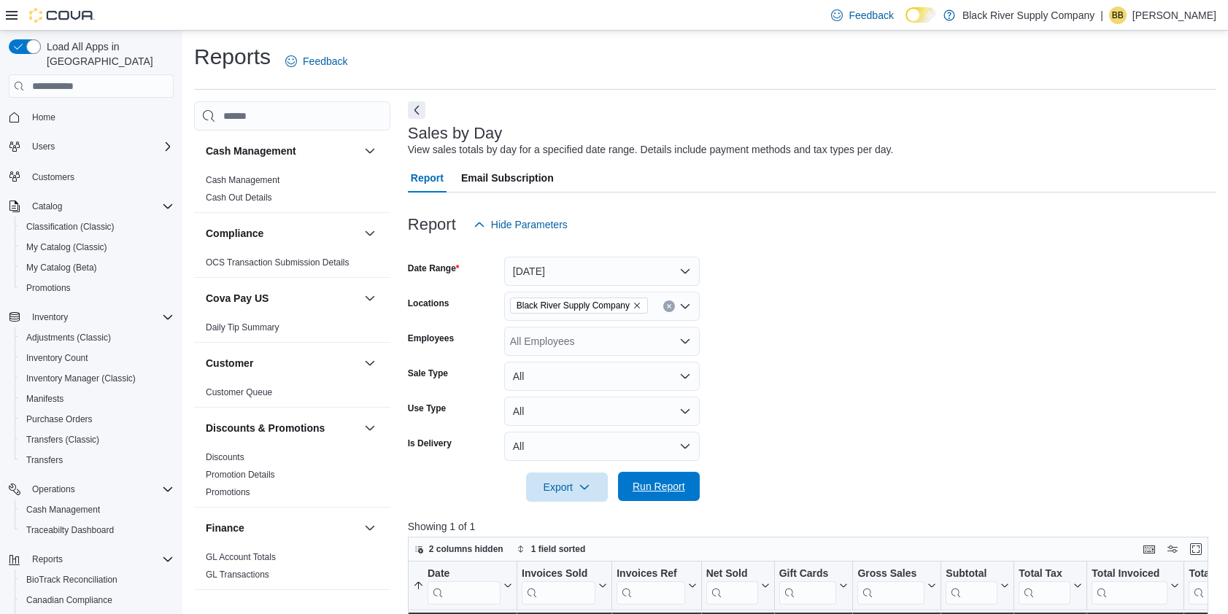
click at [684, 495] on span "Run Report" at bounding box center [659, 486] width 64 height 29
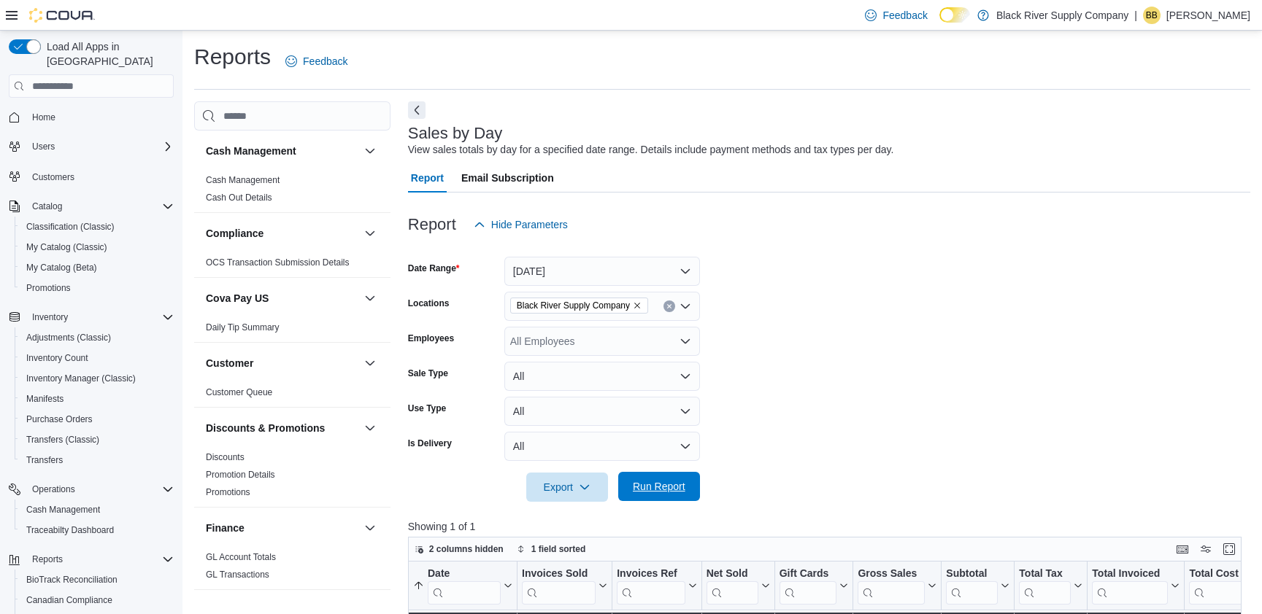
click at [640, 480] on span "Run Report" at bounding box center [659, 486] width 53 height 15
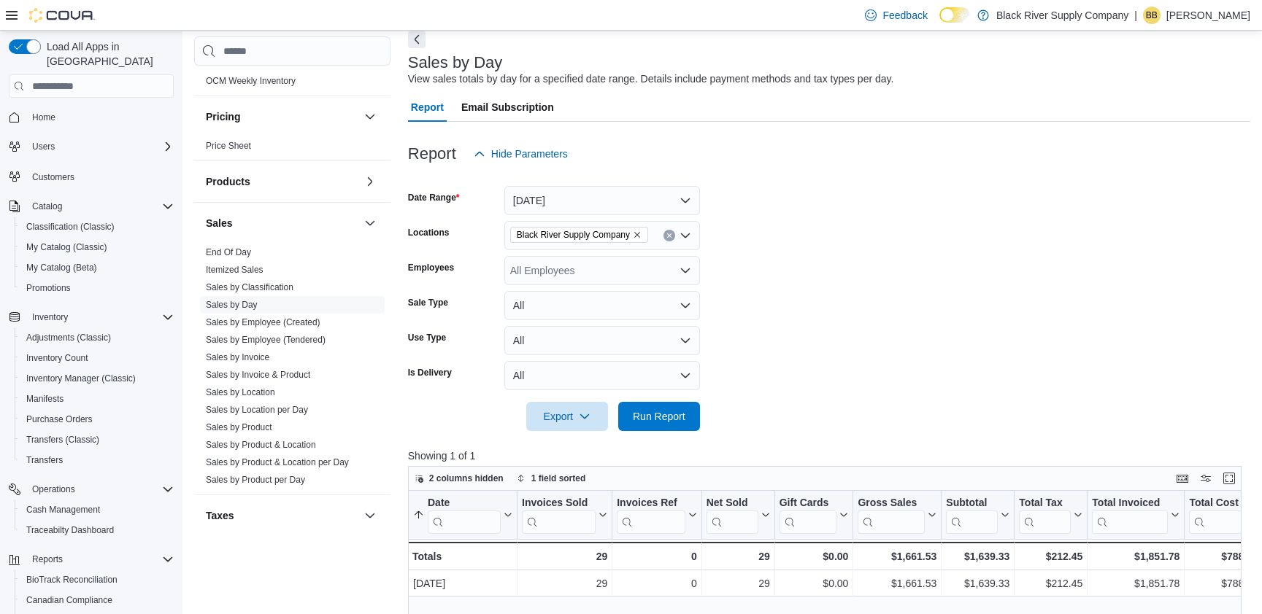
scroll to position [838, 0]
click at [306, 373] on link "Sales by Invoice & Product" at bounding box center [258, 371] width 104 height 10
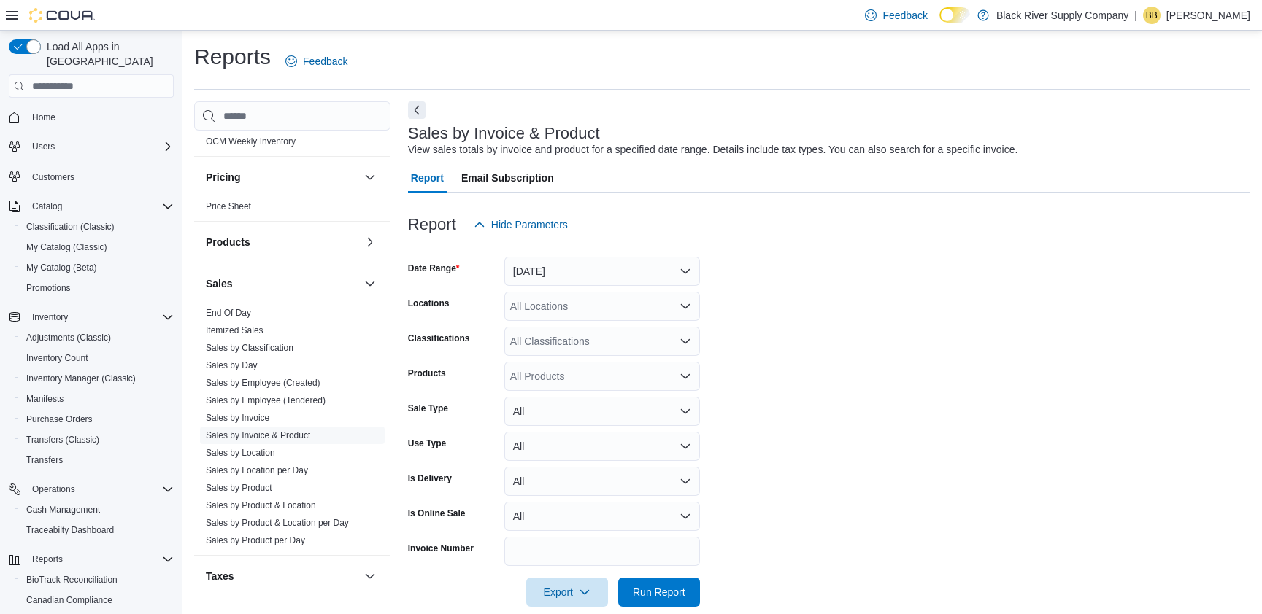
scroll to position [22, 0]
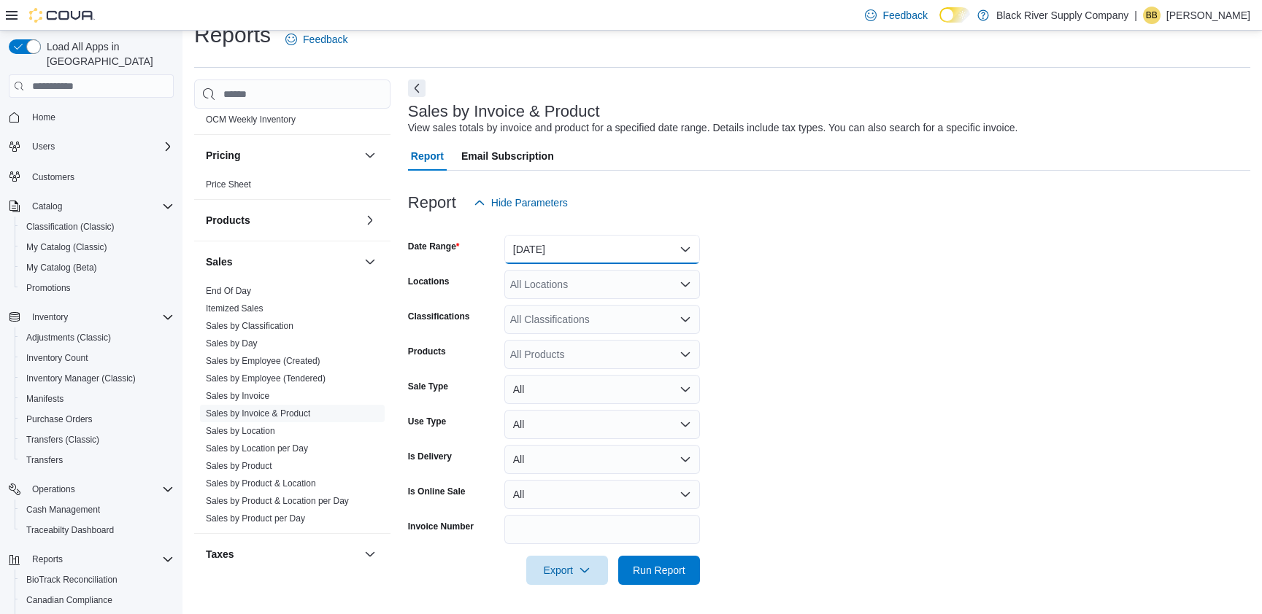
click at [598, 249] on button "Yesterday" at bounding box center [602, 249] width 196 height 29
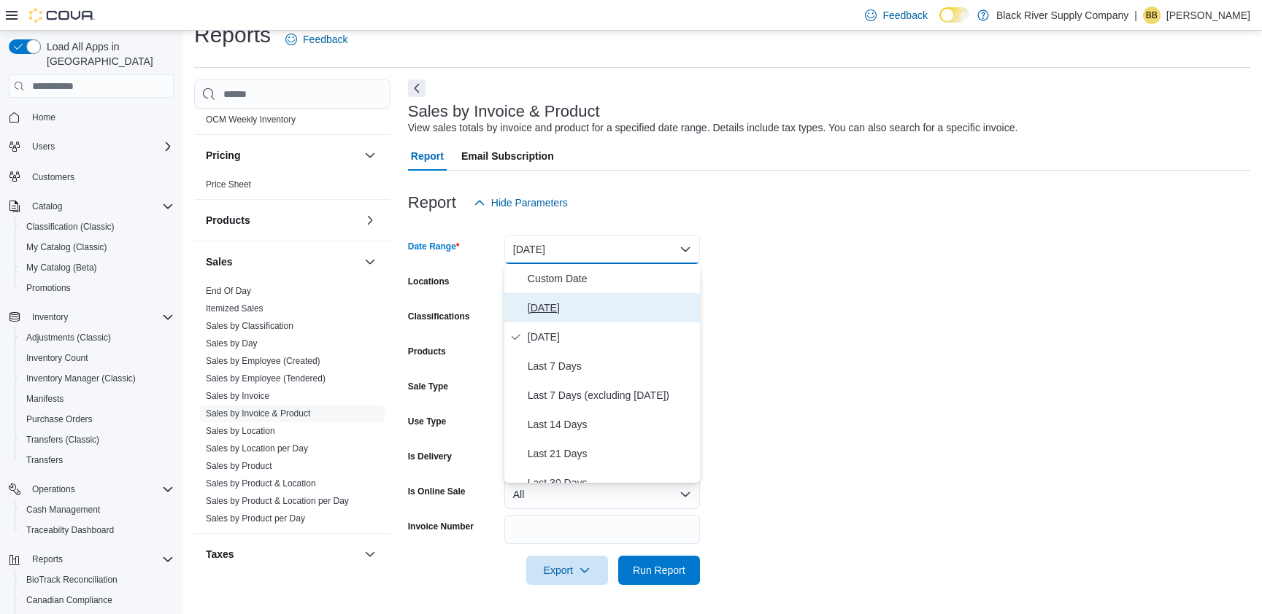
click at [554, 303] on span "Today" at bounding box center [611, 308] width 166 height 18
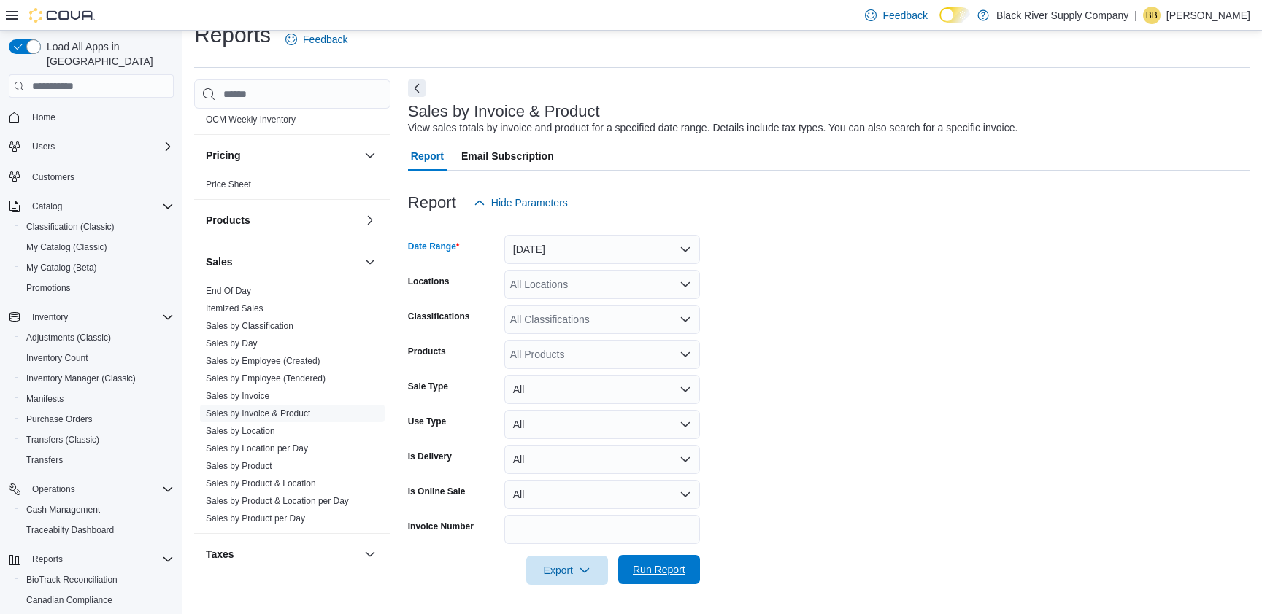
click at [674, 573] on span "Run Report" at bounding box center [659, 570] width 53 height 15
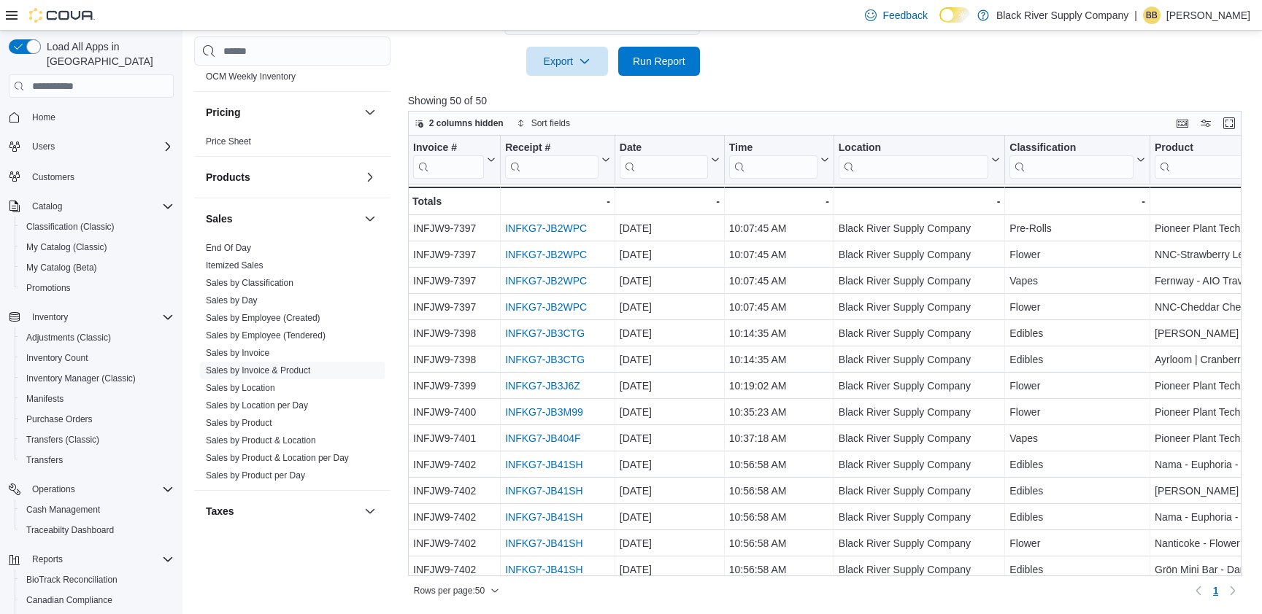
scroll to position [22, 0]
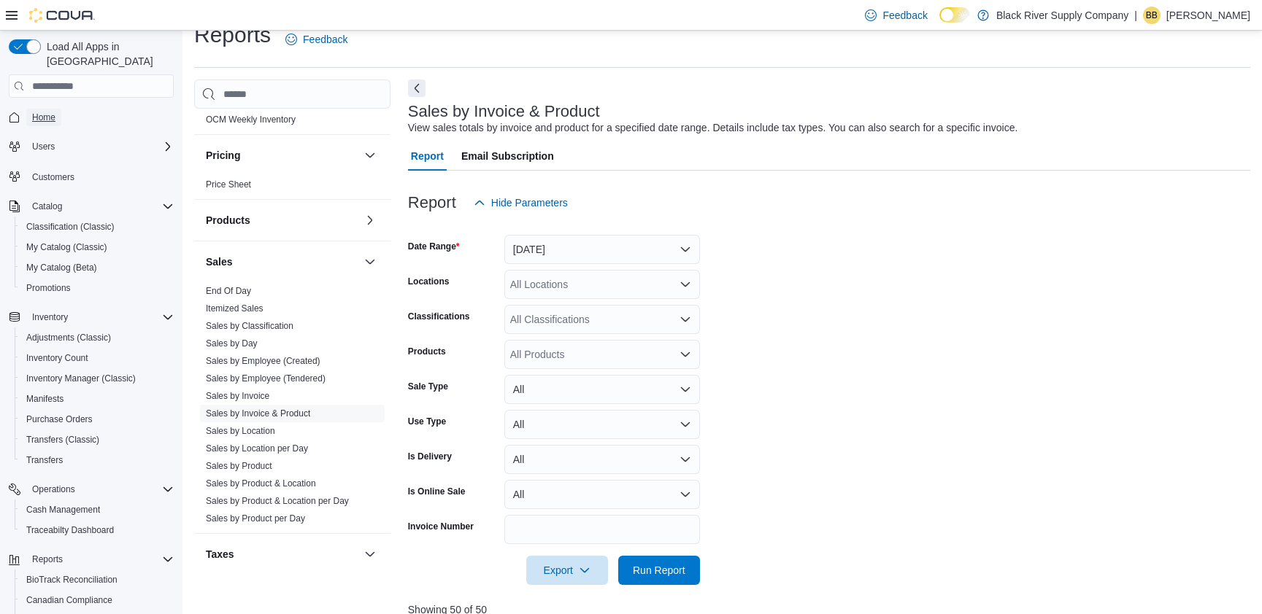
click at [48, 112] on span "Home" at bounding box center [43, 118] width 23 height 12
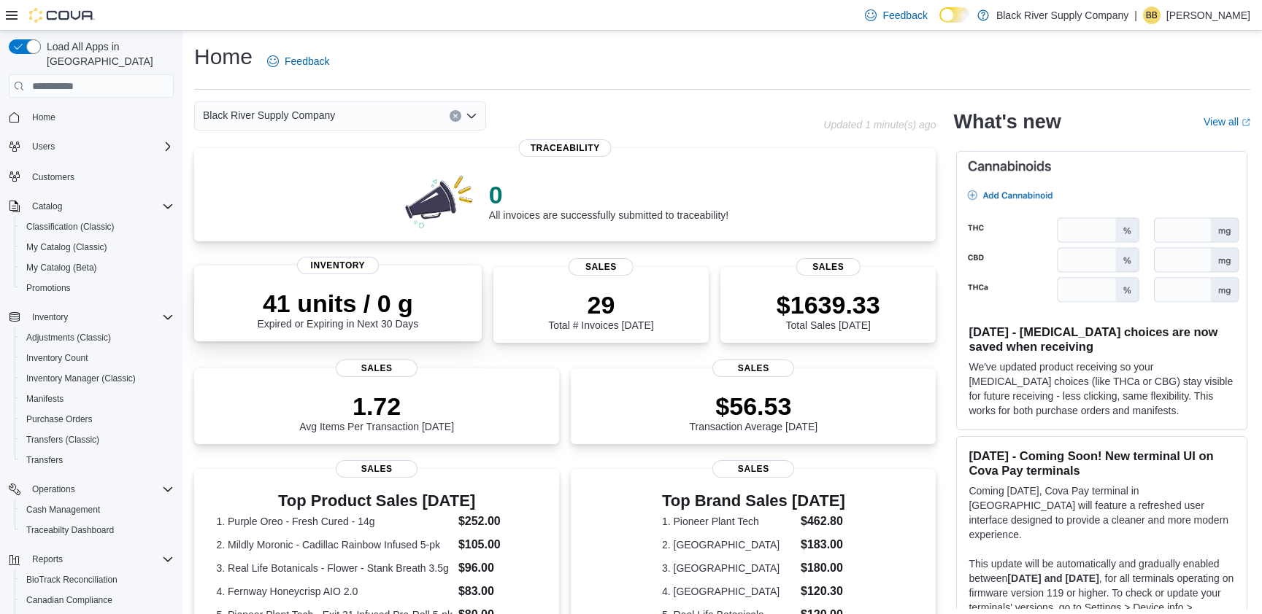
click at [418, 316] on p "41 units / 0 g" at bounding box center [337, 303] width 161 height 29
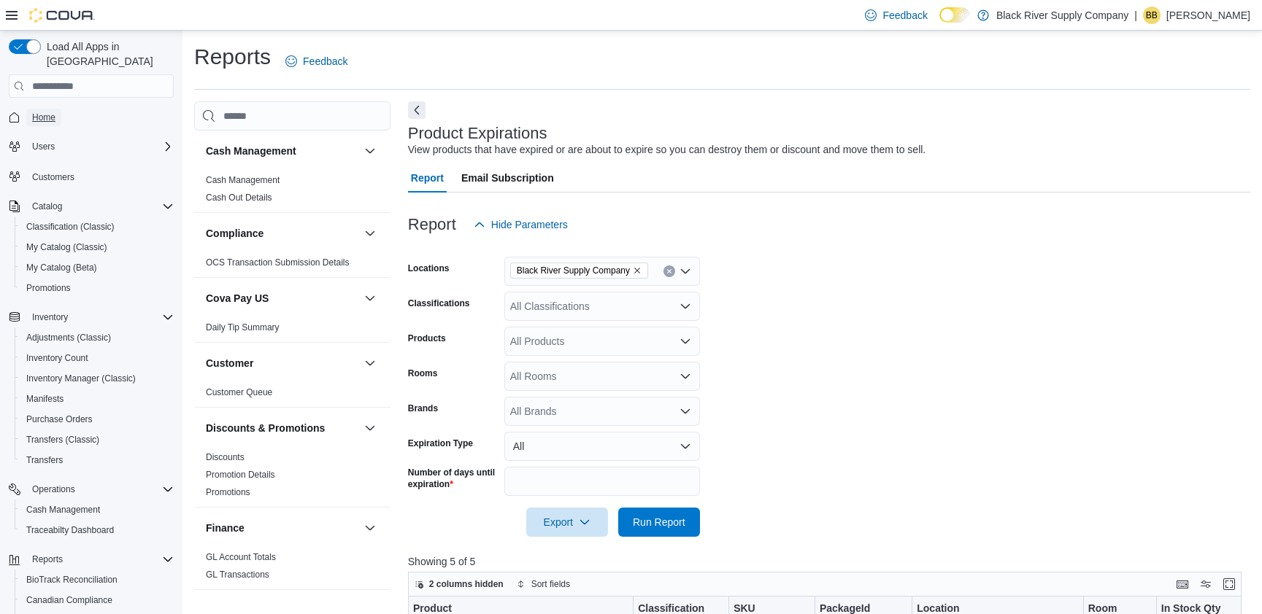
click at [52, 112] on span "Home" at bounding box center [43, 118] width 23 height 12
